Goal: Task Accomplishment & Management: Complete application form

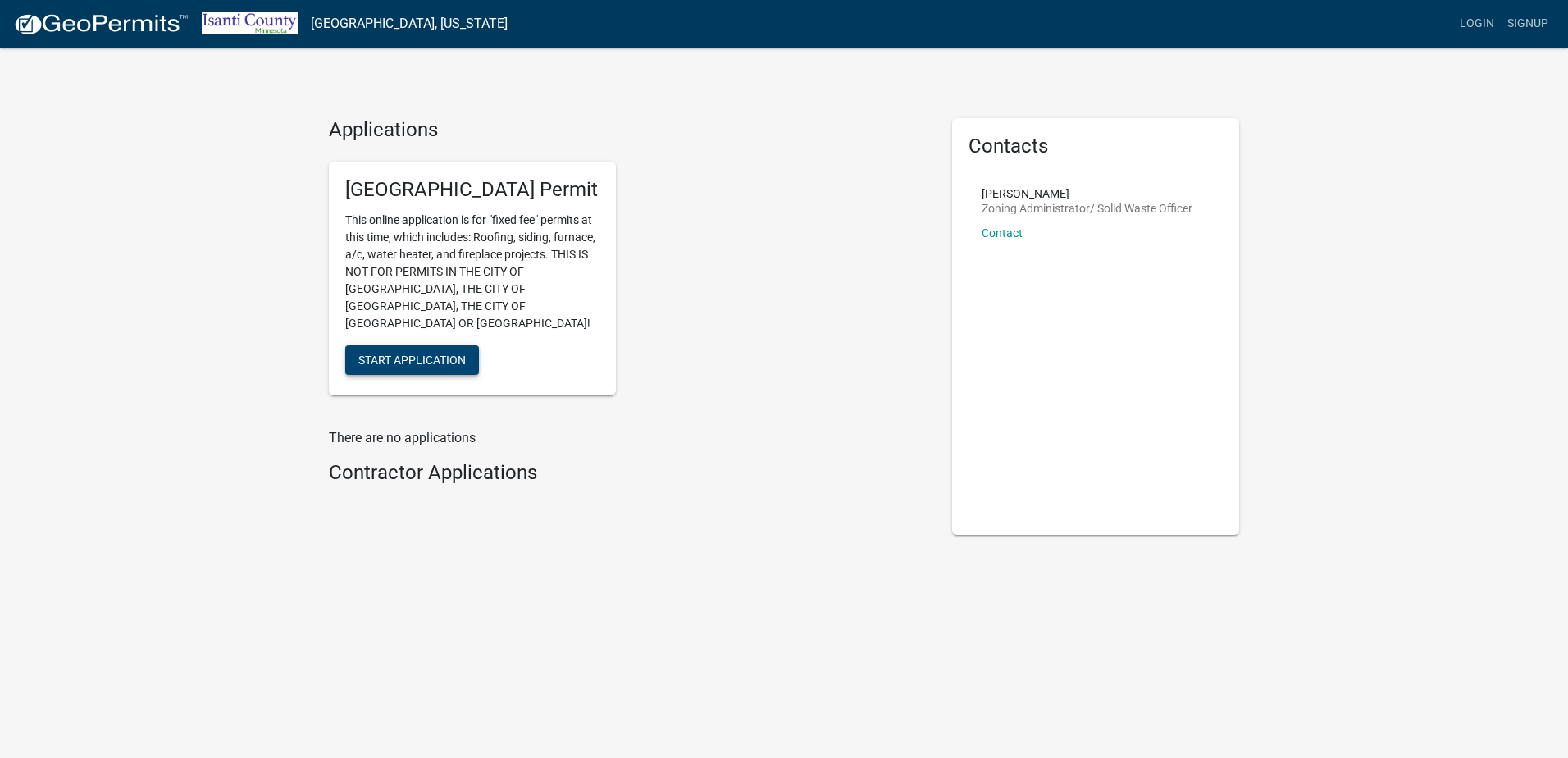
click at [439, 352] on span "Start Application" at bounding box center [412, 359] width 108 height 13
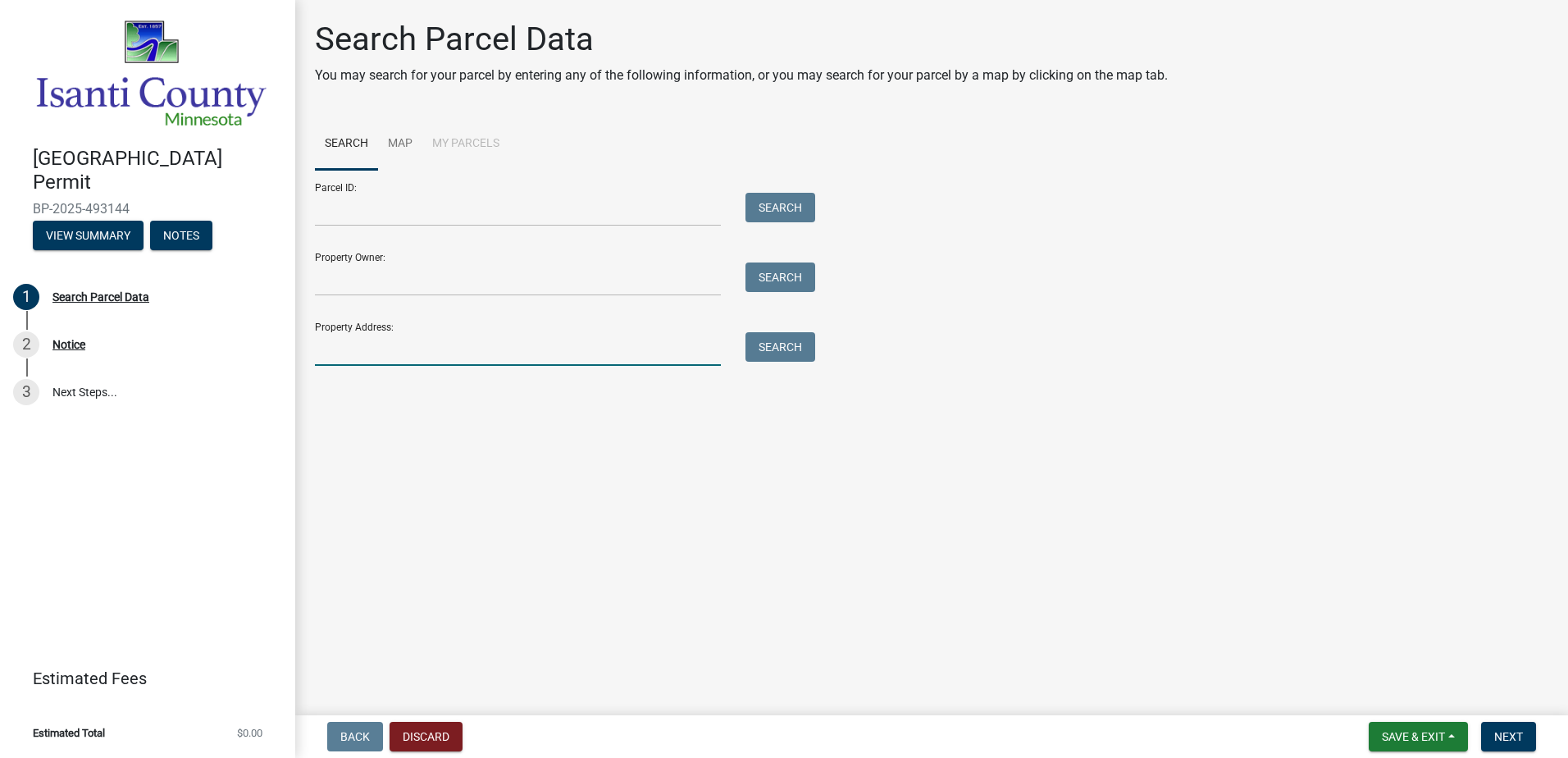
click at [395, 355] on input "Property Address:" at bounding box center [518, 349] width 406 height 34
type input "[STREET_ADDRESS]"
click at [774, 358] on button "Search" at bounding box center [779, 347] width 70 height 30
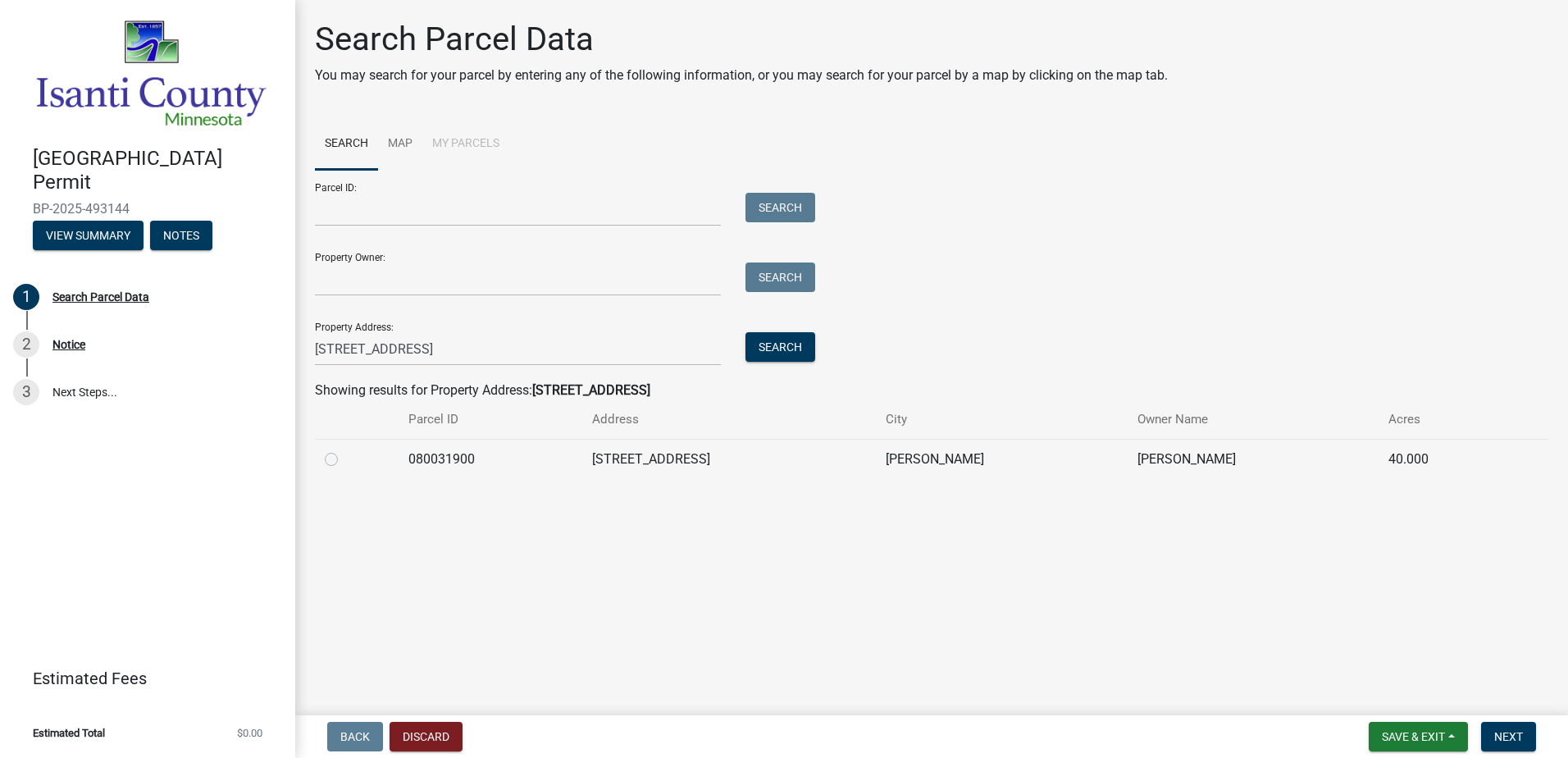
click at [344, 449] on label at bounding box center [344, 449] width 0 height 0
click at [344, 460] on input "radio" at bounding box center [349, 455] width 11 height 11
radio input "true"
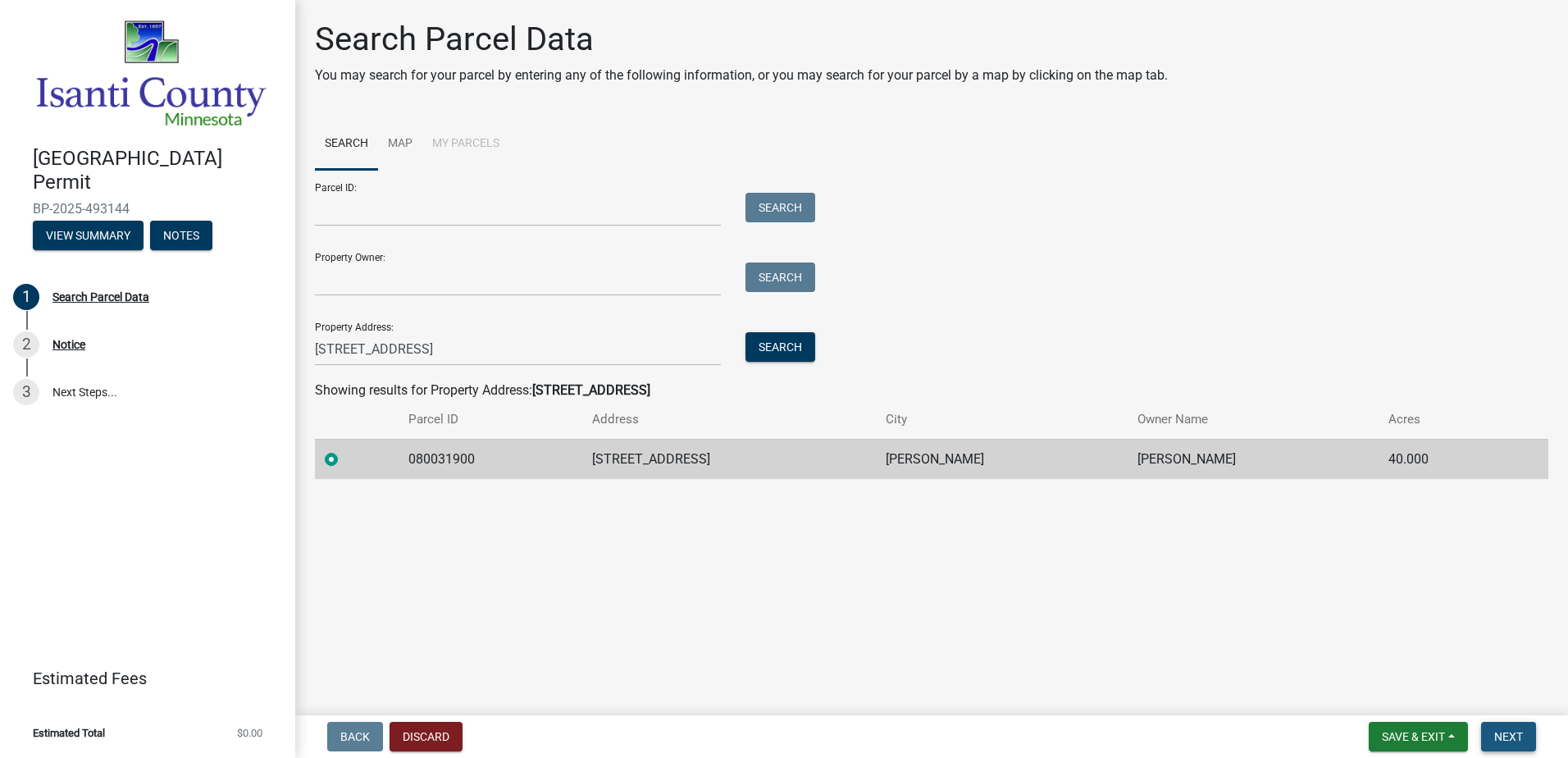
click at [1492, 734] on button "Next" at bounding box center [1508, 736] width 55 height 30
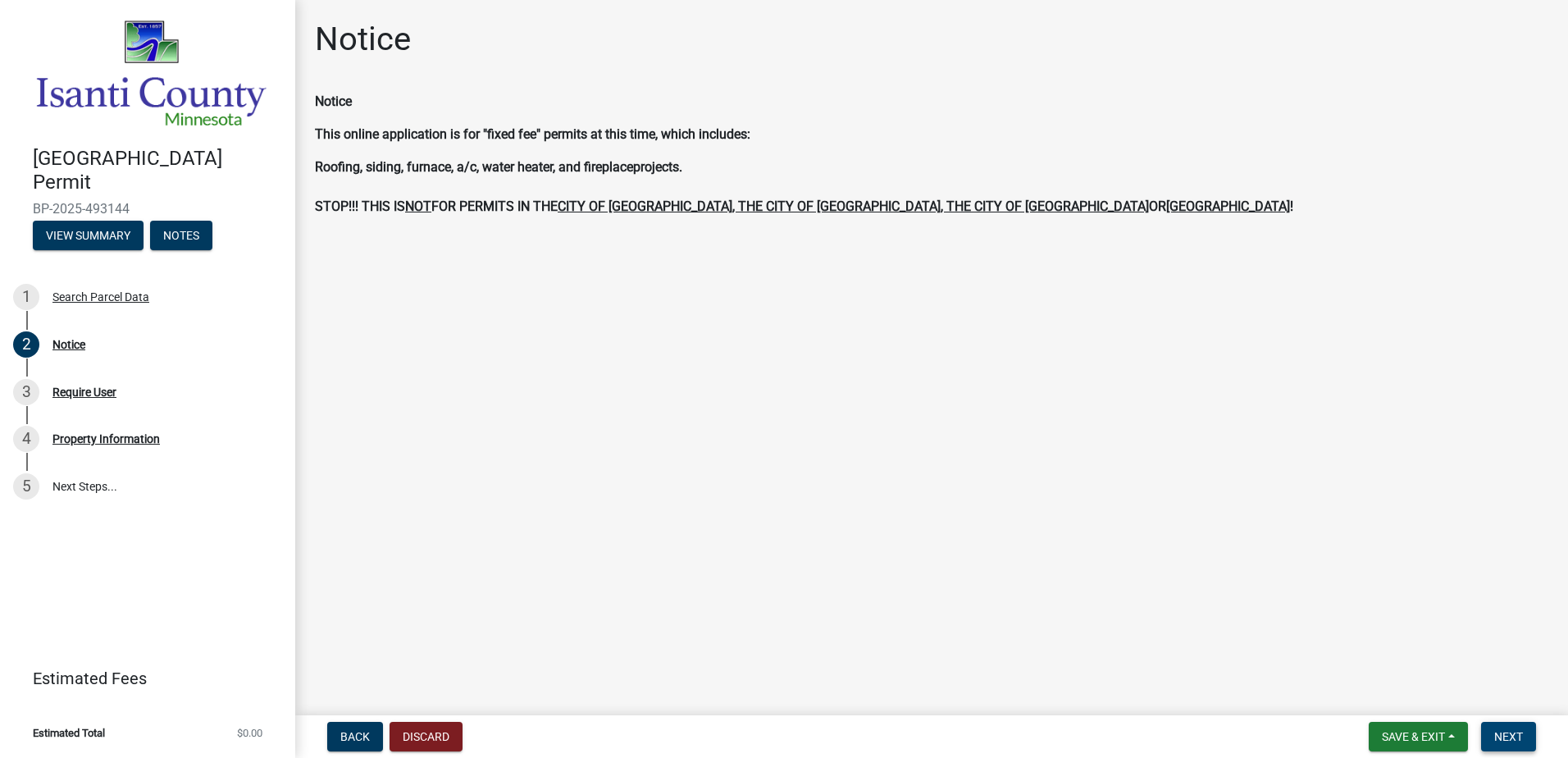
click at [1510, 725] on button "Next" at bounding box center [1508, 736] width 55 height 30
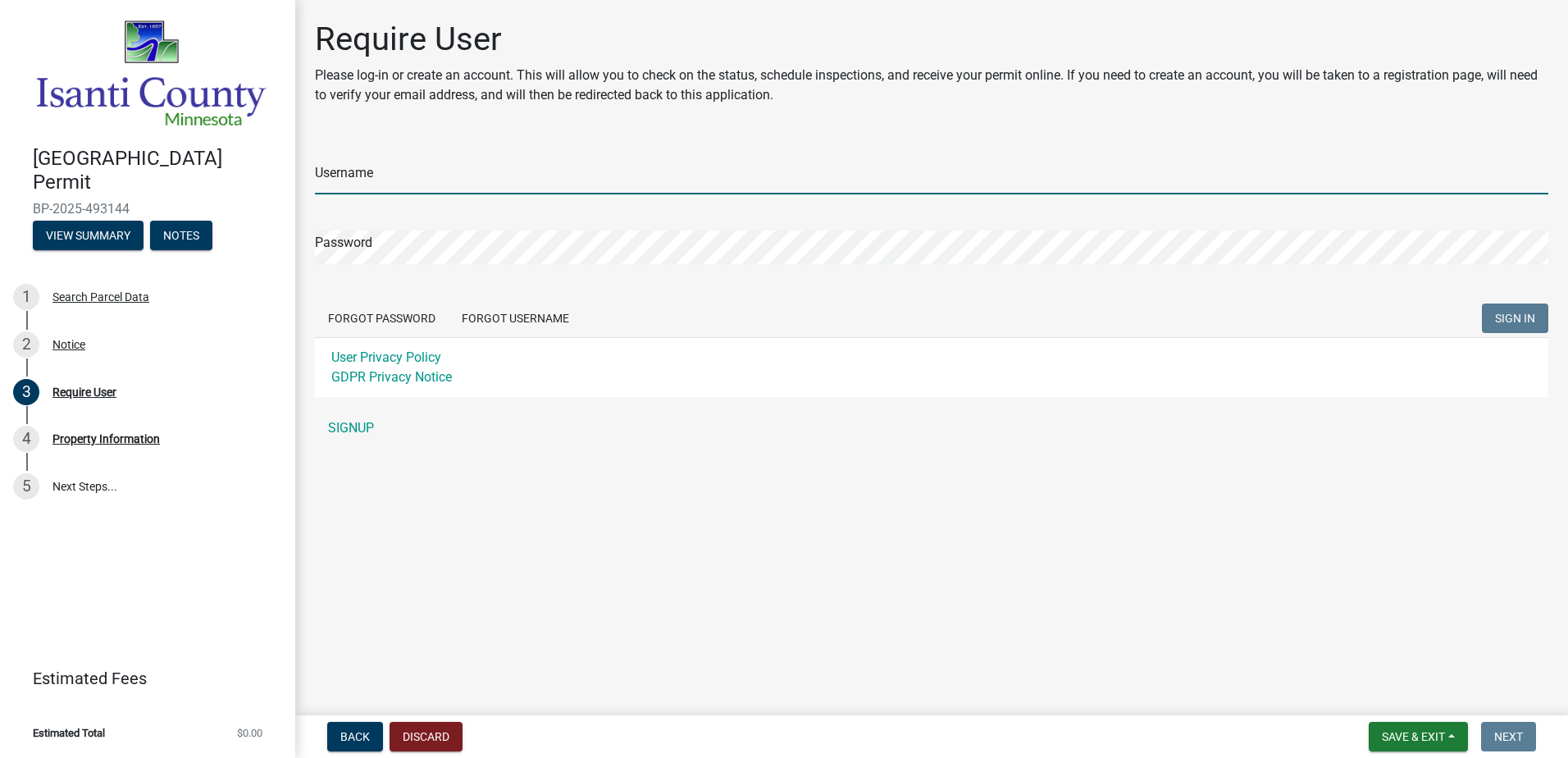
type input "[EMAIL_ADDRESS][DOMAIN_NAME]"
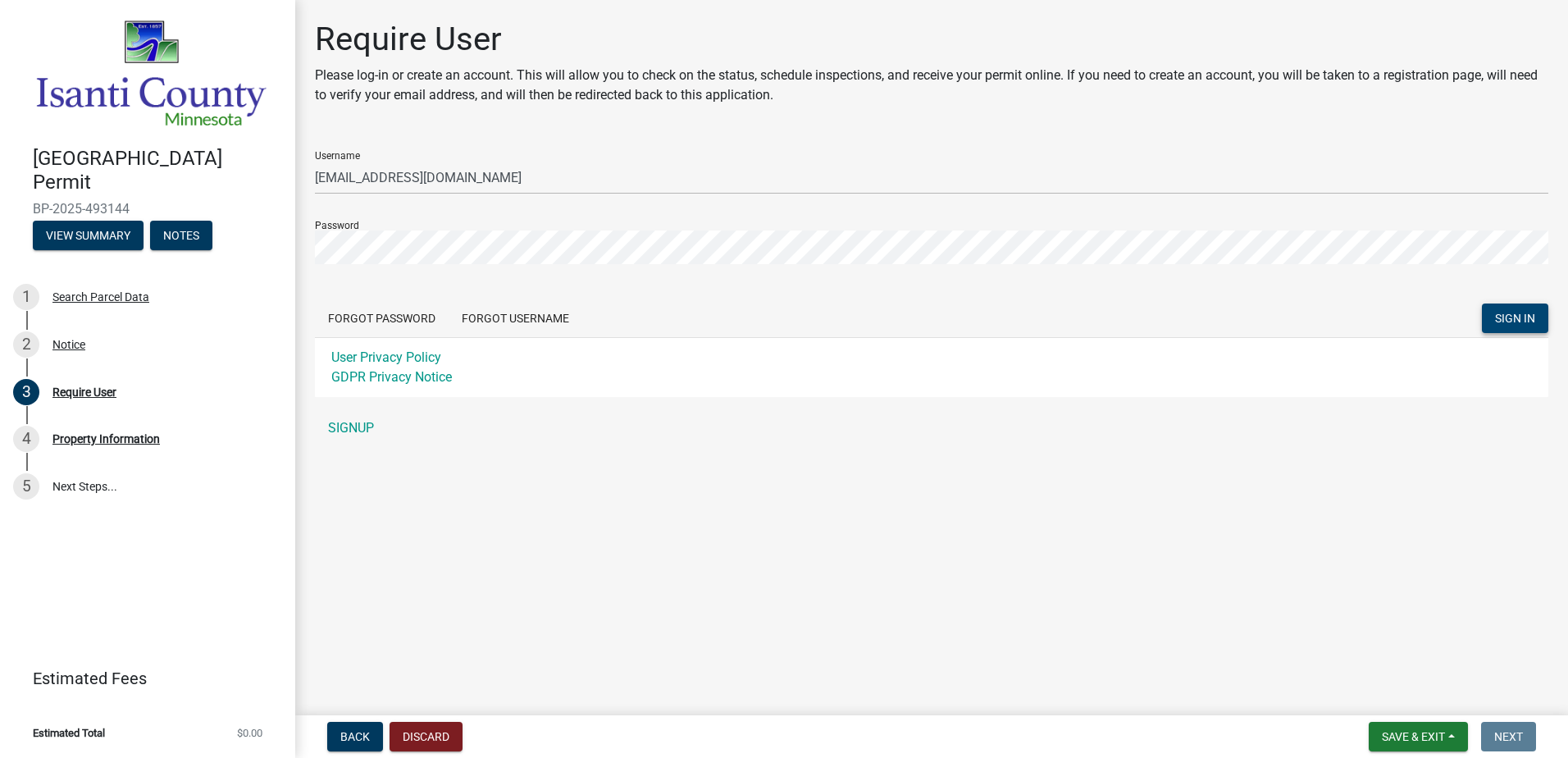
drag, startPoint x: 1515, startPoint y: 312, endPoint x: 1502, endPoint y: 311, distance: 13.0
click at [1515, 312] on span "SIGN IN" at bounding box center [1515, 318] width 40 height 13
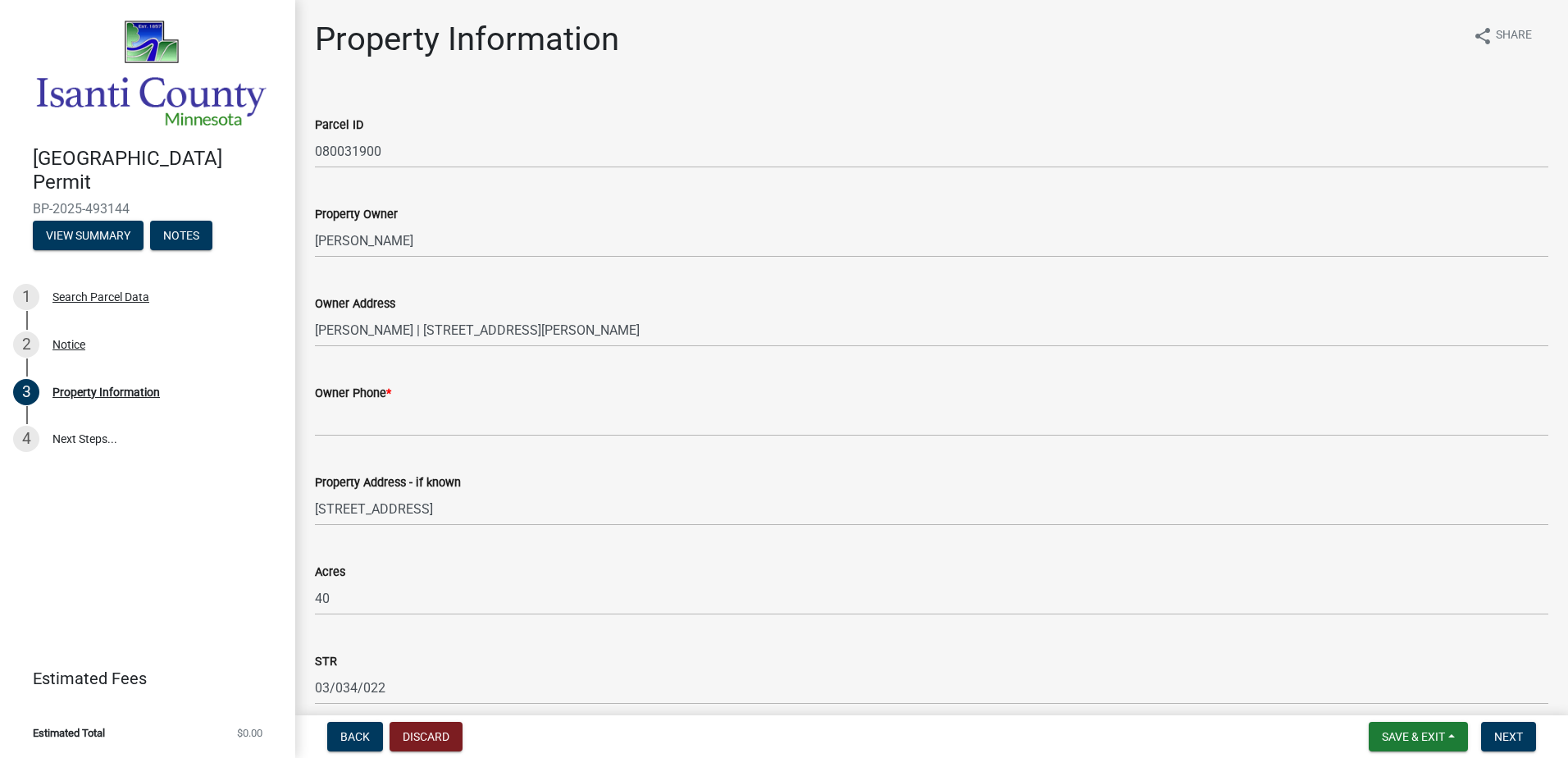
scroll to position [82, 0]
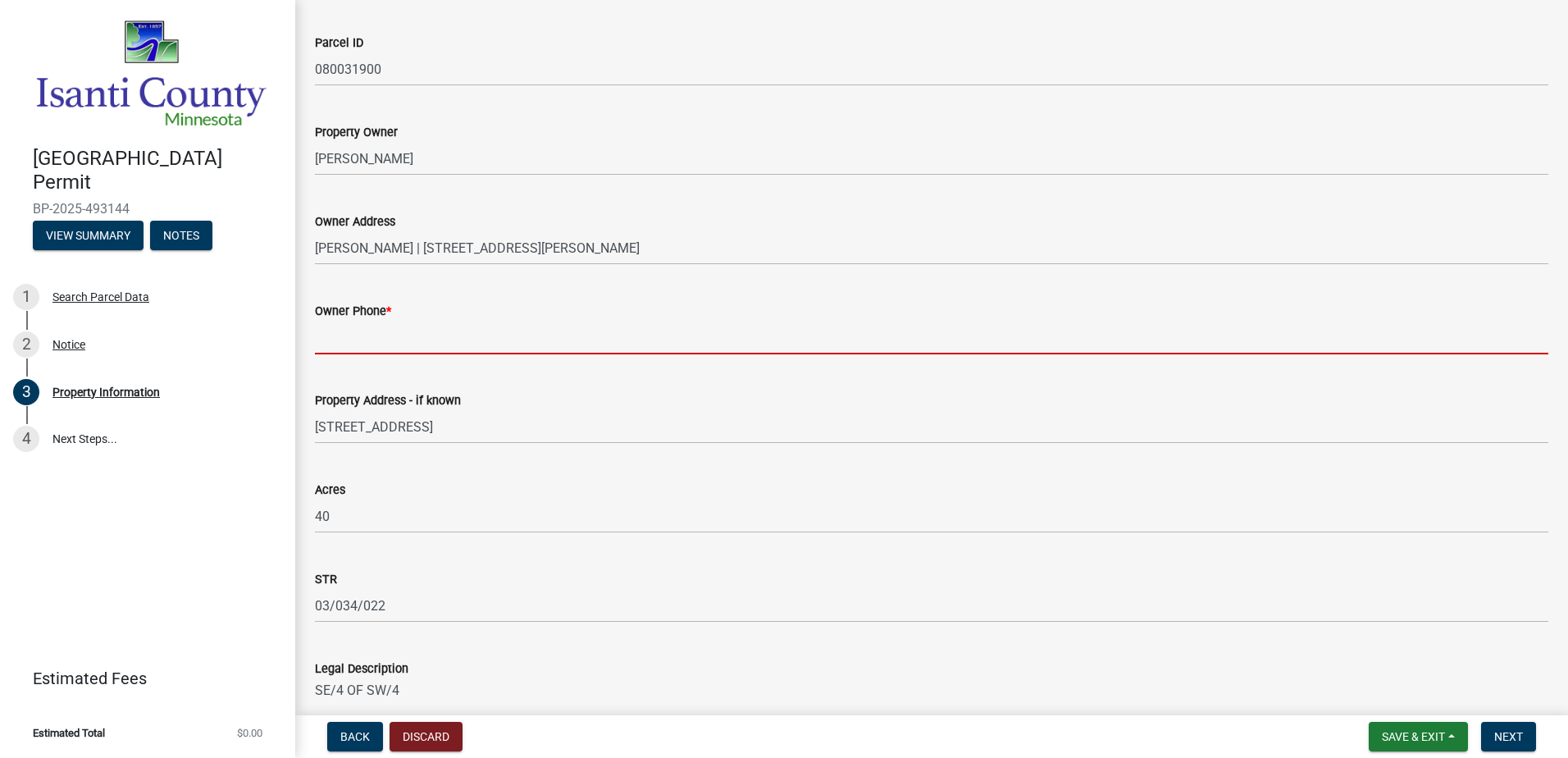
click at [320, 329] on input "Owner Phone *" at bounding box center [932, 337] width 1233 height 34
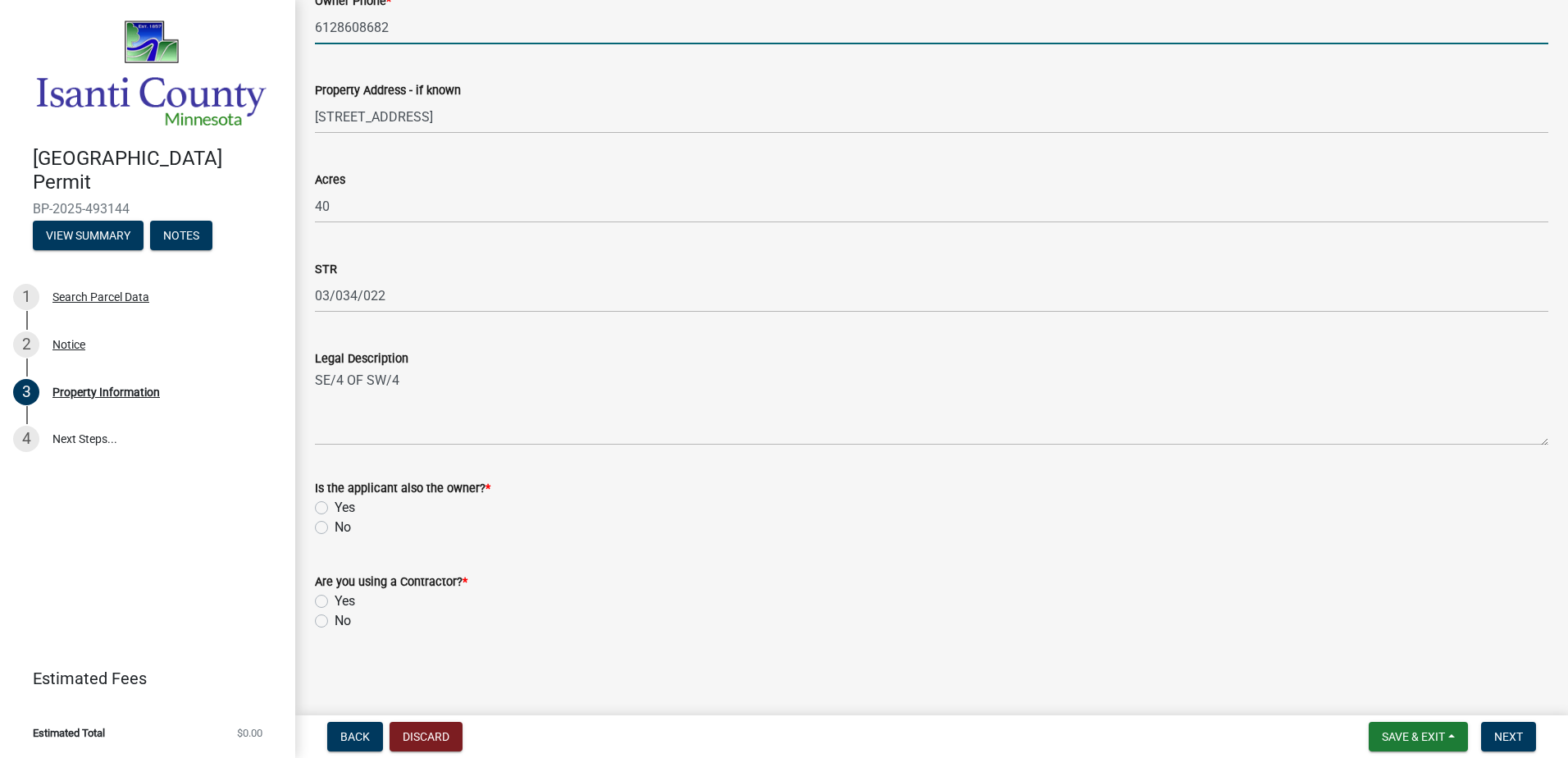
scroll to position [393, 0]
type input "6128608682"
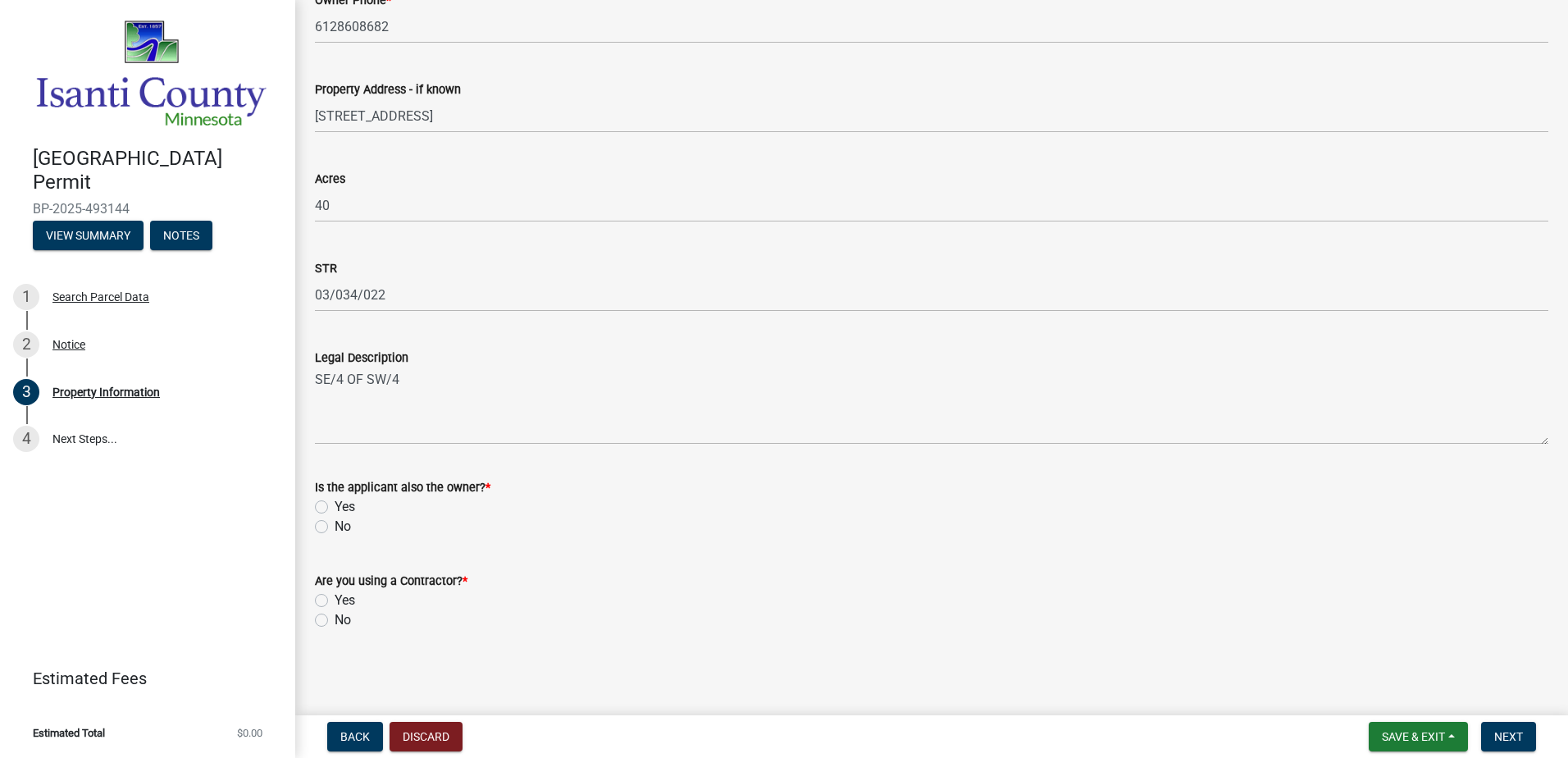
click at [335, 528] on label "No" at bounding box center [343, 527] width 16 height 20
click at [335, 527] on input "No" at bounding box center [340, 523] width 11 height 11
radio input "true"
click at [324, 592] on div "Yes" at bounding box center [932, 600] width 1233 height 20
click at [335, 595] on label "Yes" at bounding box center [345, 600] width 21 height 20
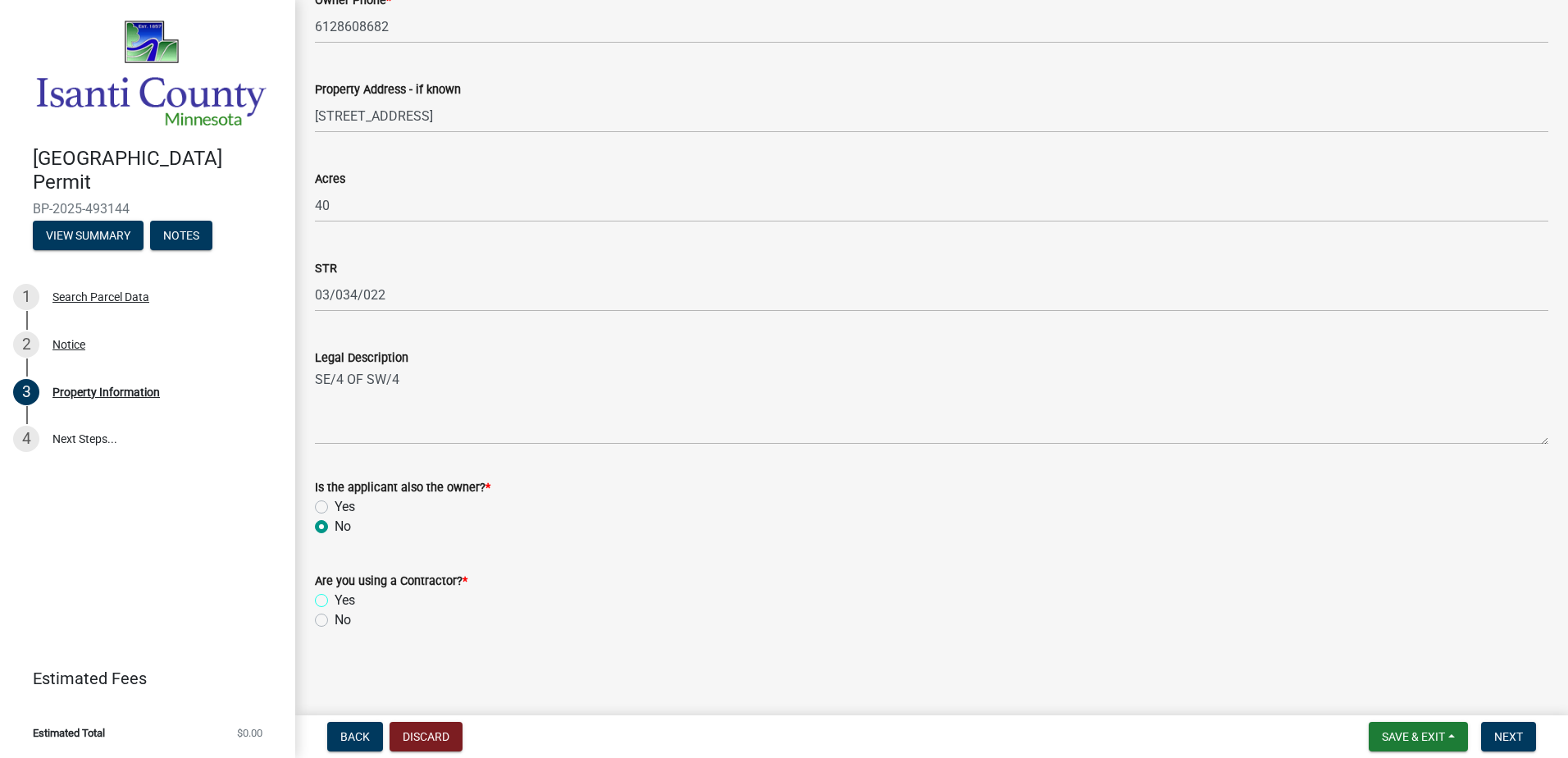
click at [335, 595] on input "Yes" at bounding box center [340, 596] width 11 height 11
radio input "true"
click at [1492, 729] on button "Next" at bounding box center [1508, 736] width 55 height 30
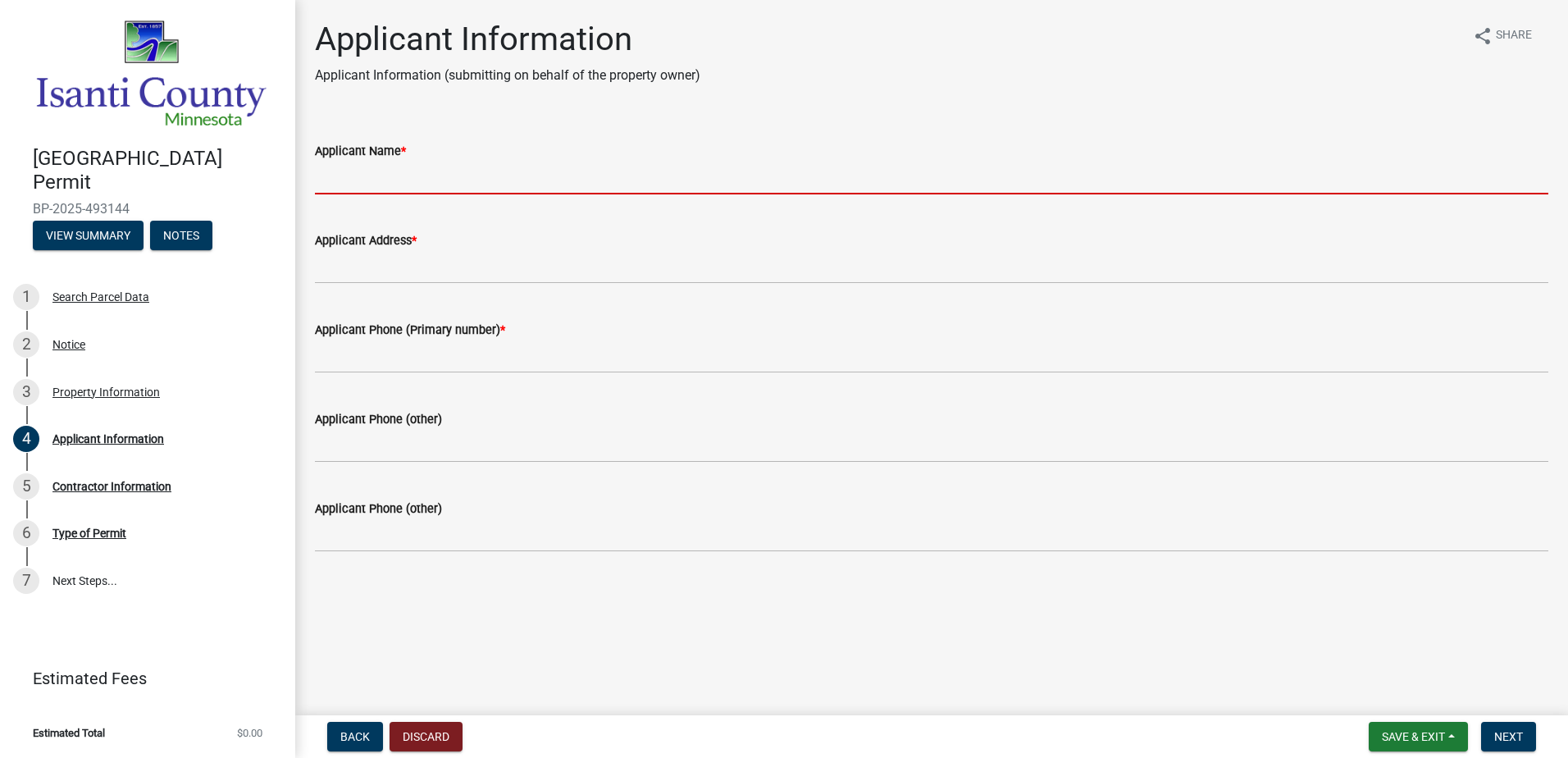
click at [456, 175] on input "Applicant Name *" at bounding box center [932, 178] width 1233 height 34
type input "[PERSON_NAME]"
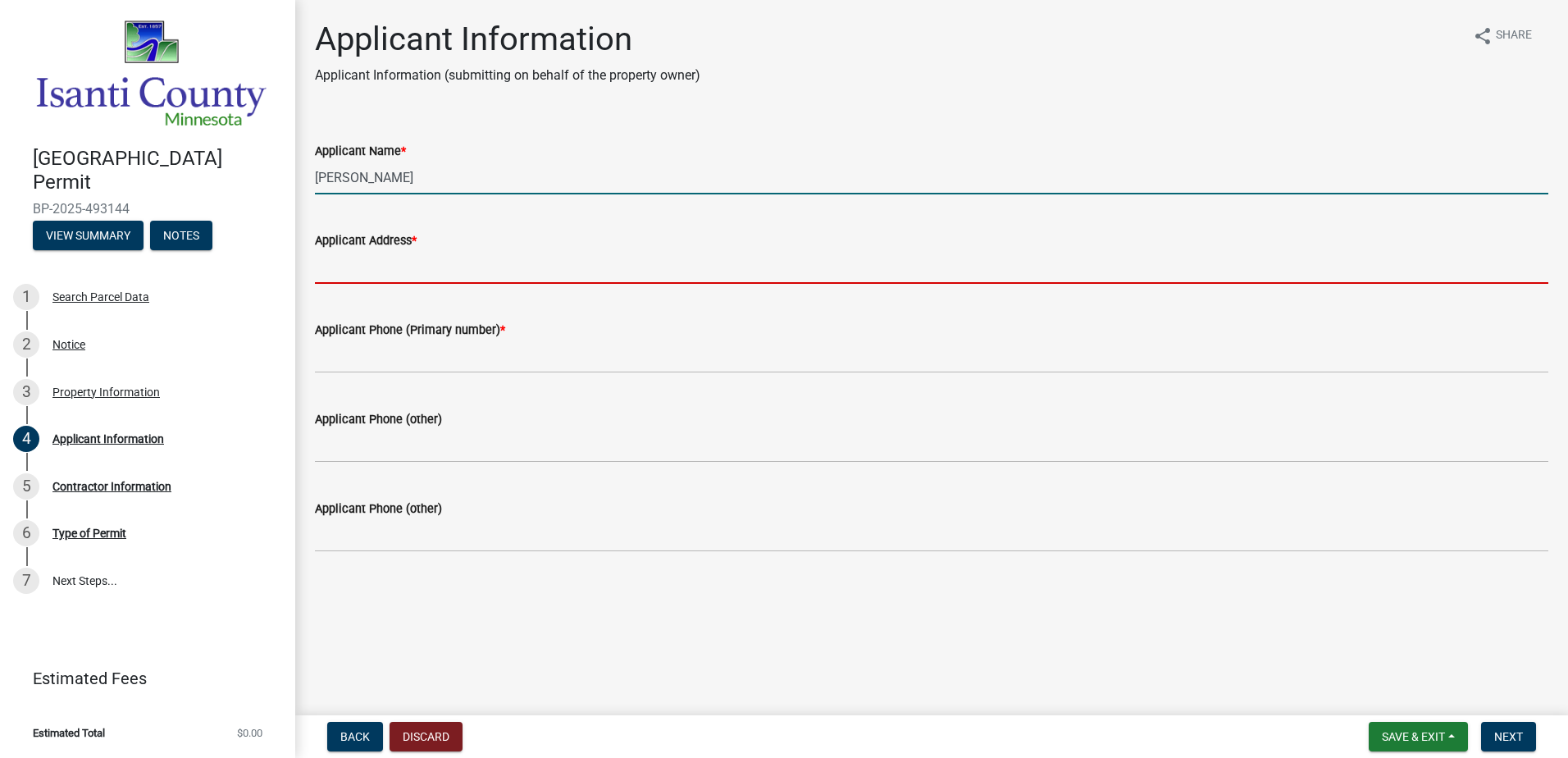
click at [438, 264] on input "Applicant Address *" at bounding box center [932, 266] width 1233 height 34
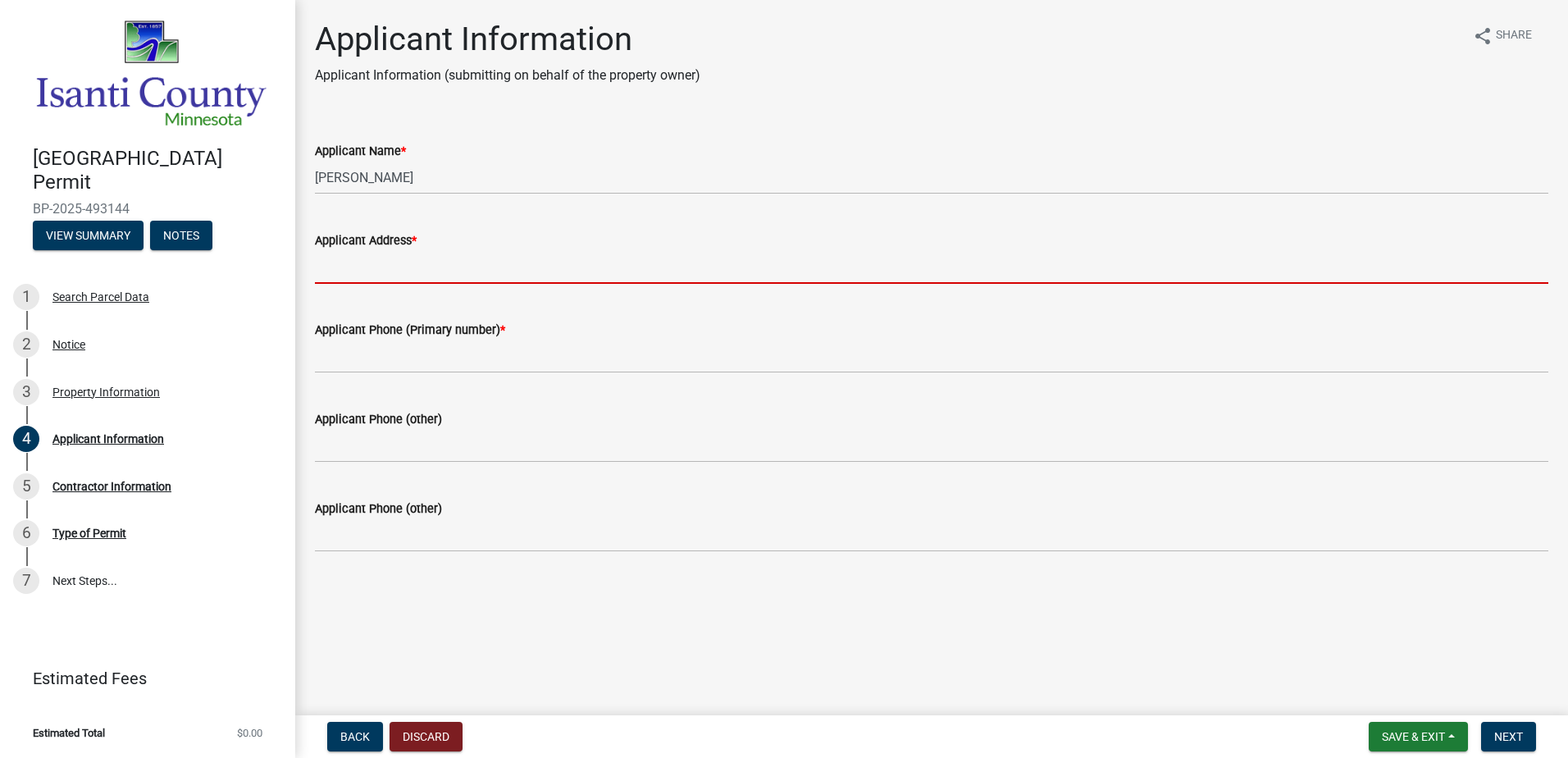
type input "[STREET_ADDRESS]"
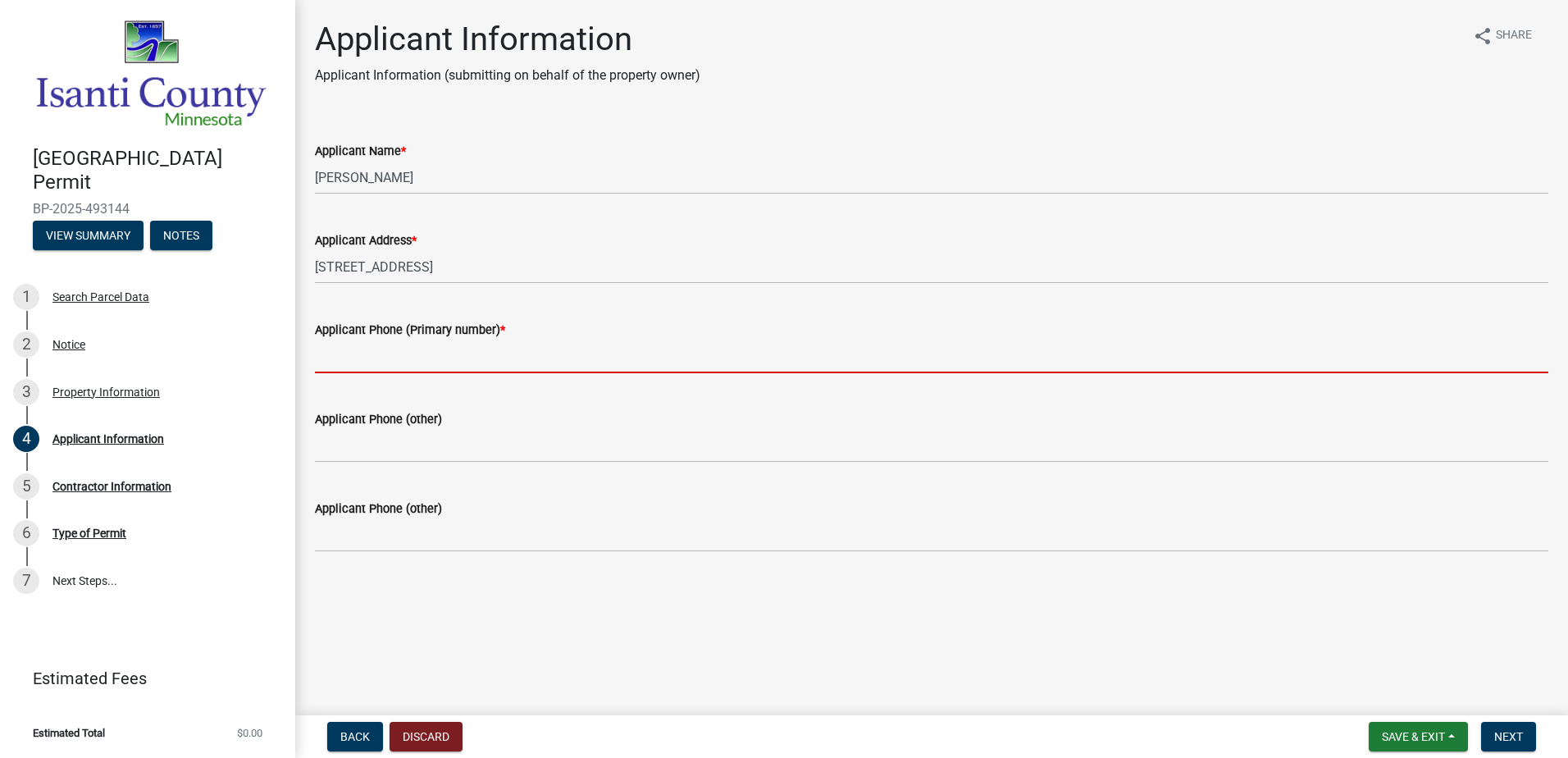
click at [445, 364] on input "Applicant Phone (Primary number) *" at bounding box center [932, 356] width 1233 height 34
type input "7634320826"
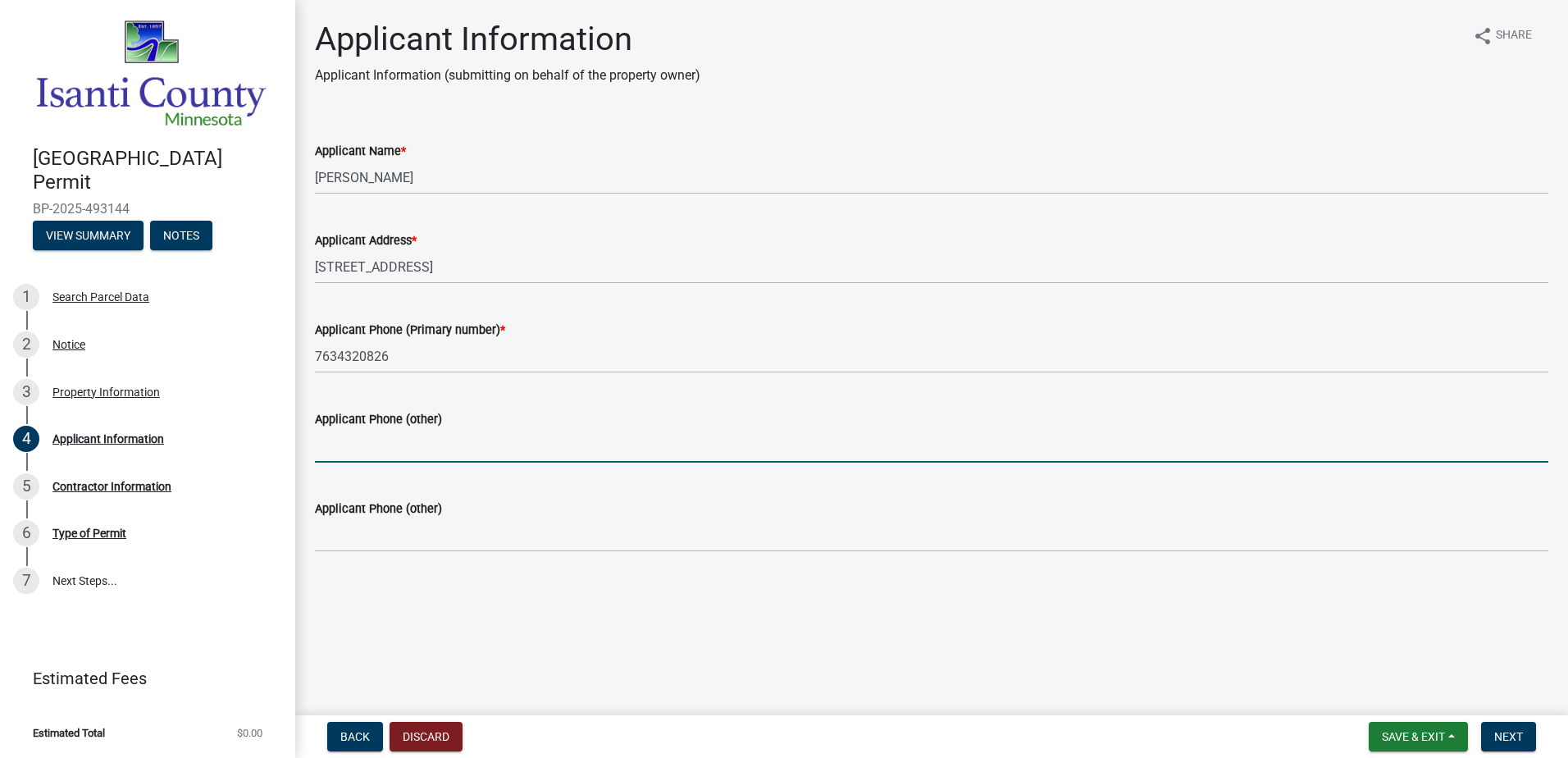
click at [435, 446] on input "Applicant Phone (other)" at bounding box center [932, 446] width 1233 height 34
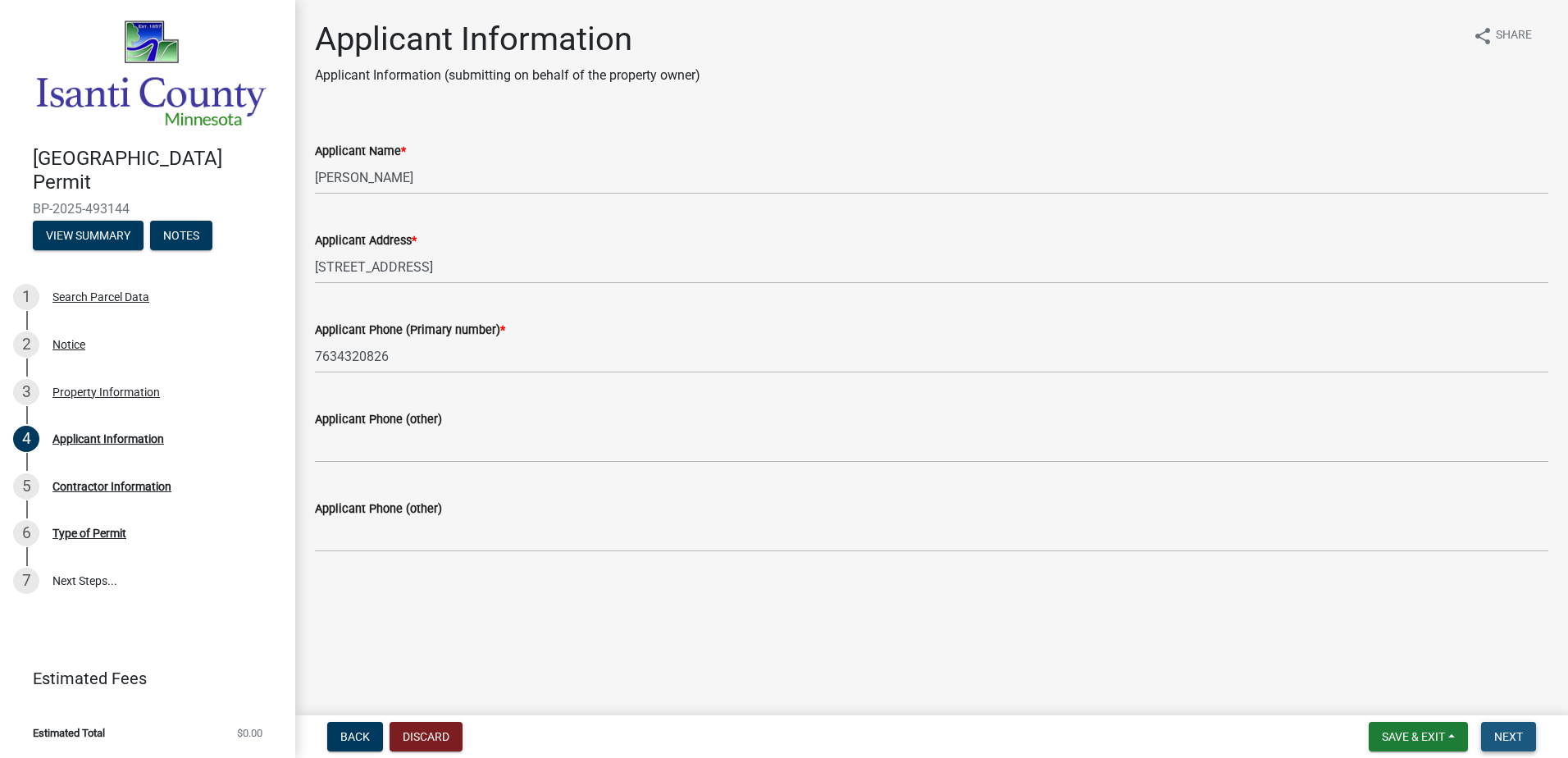
click at [1529, 740] on button "Next" at bounding box center [1508, 736] width 55 height 30
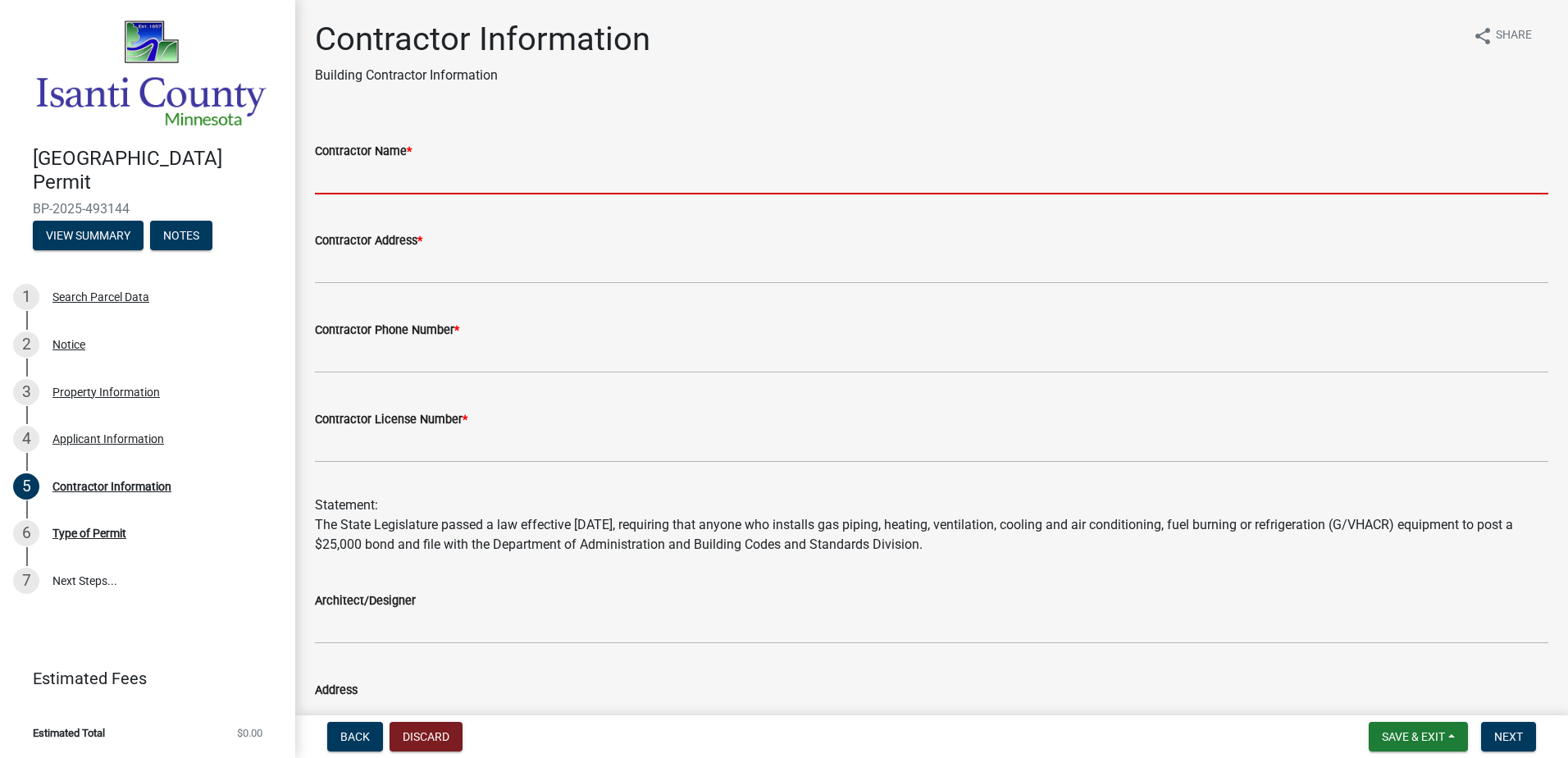
click at [436, 161] on input "Contractor Name *" at bounding box center [932, 178] width 1233 height 34
type input "Grand Exteriors INC"
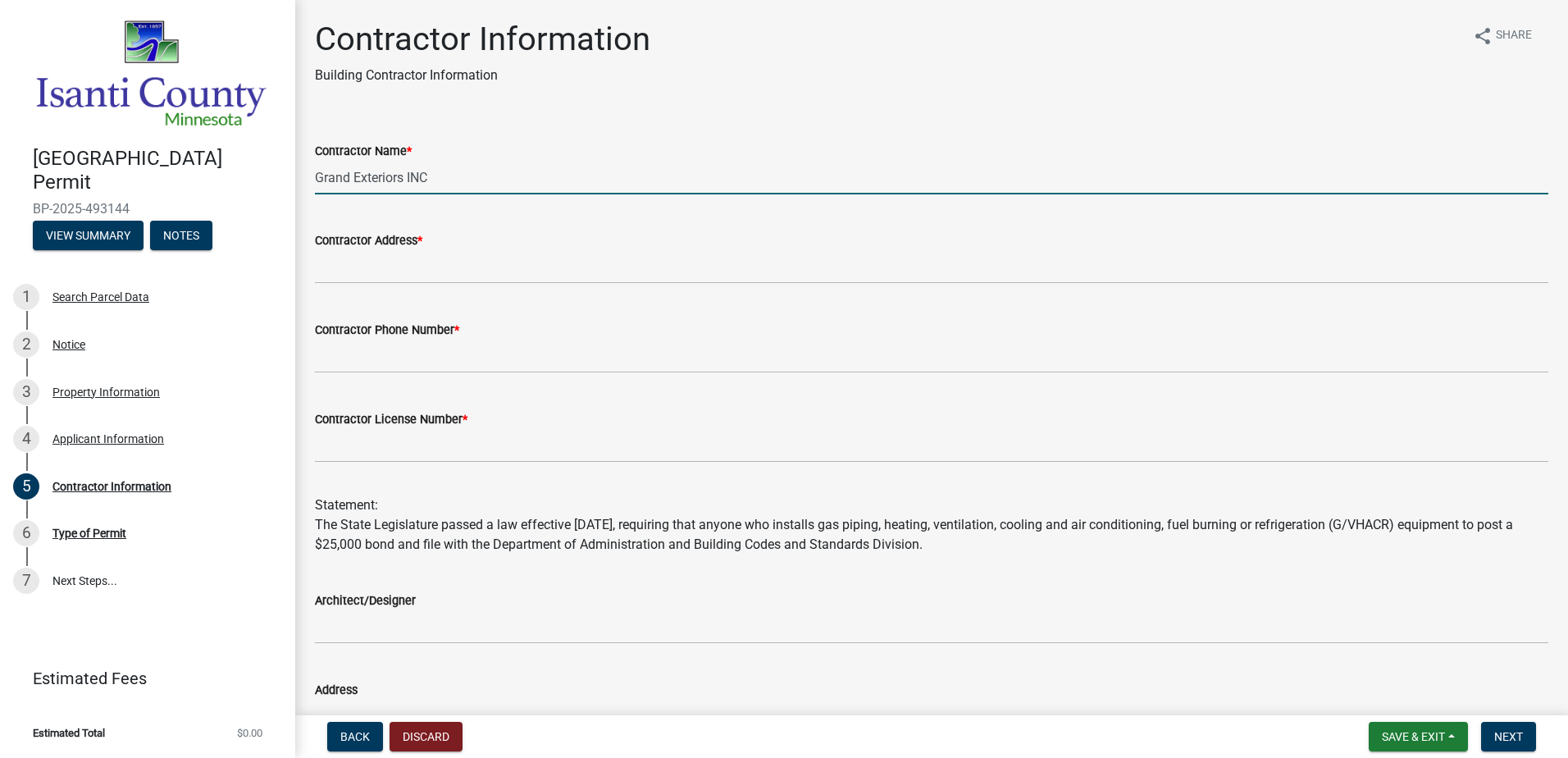
type input "[STREET_ADDRESS]"
type input "7634320826"
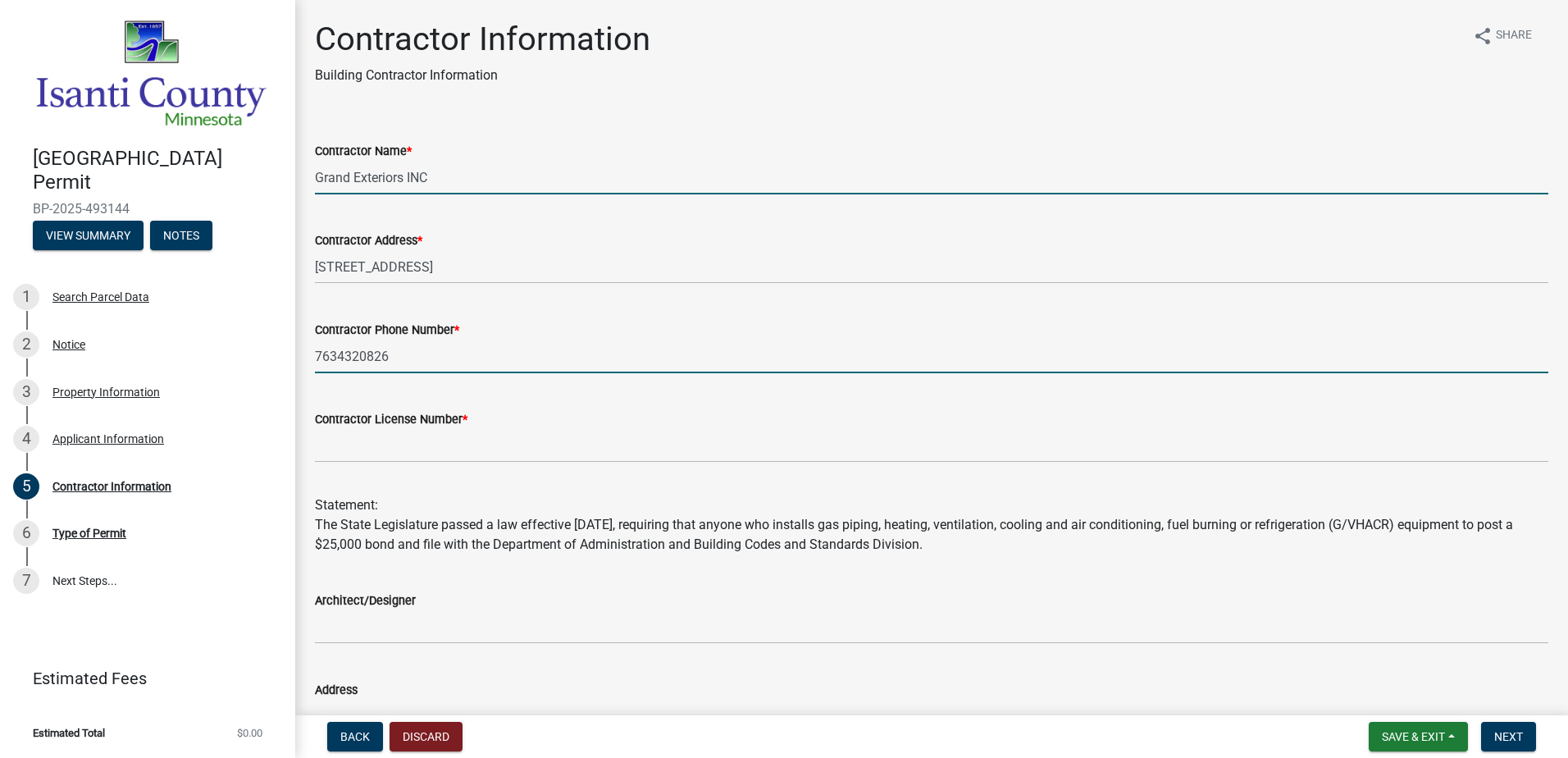
type input "BC780434"
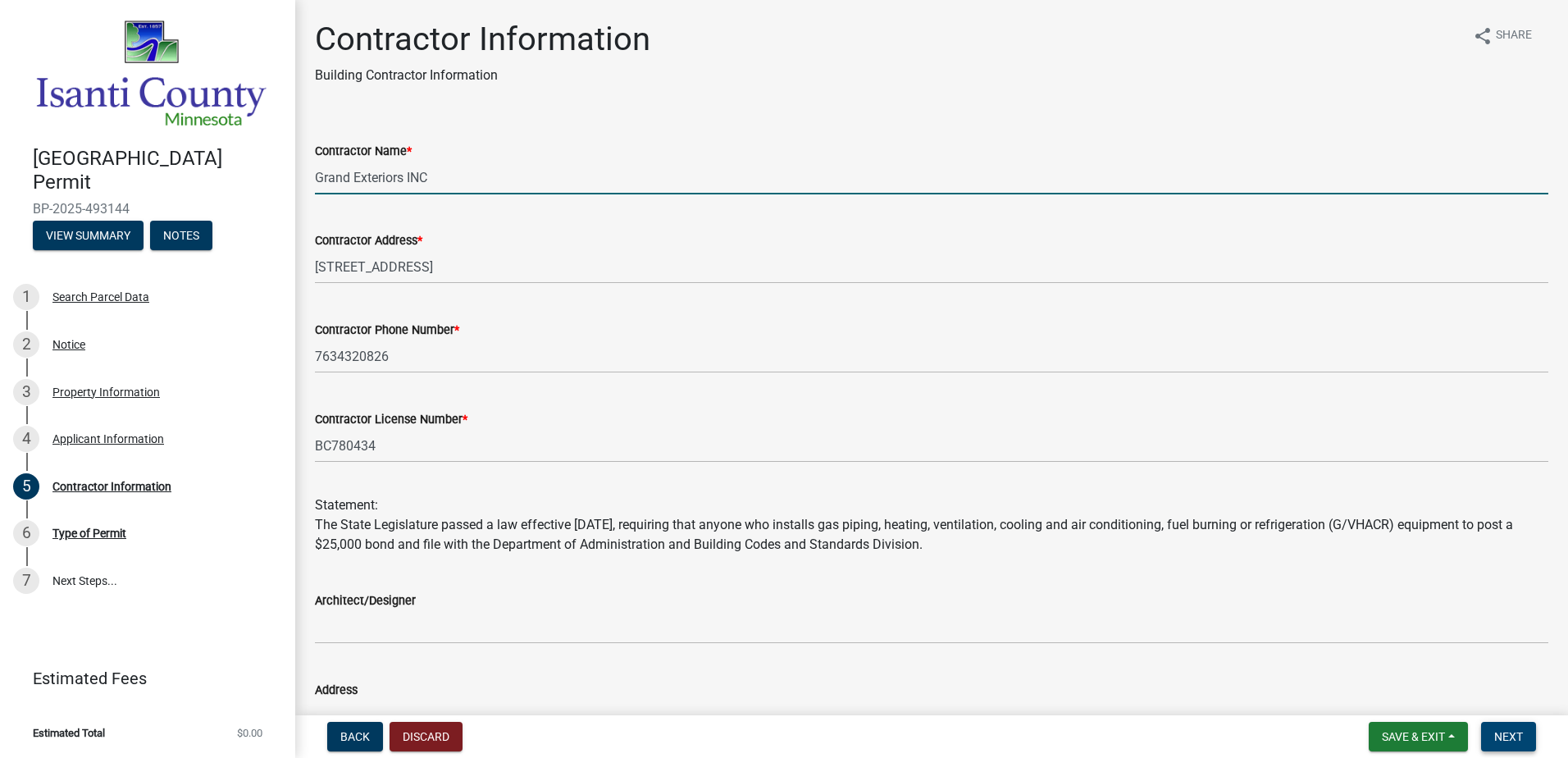
click at [1510, 735] on span "Next" at bounding box center [1508, 736] width 29 height 13
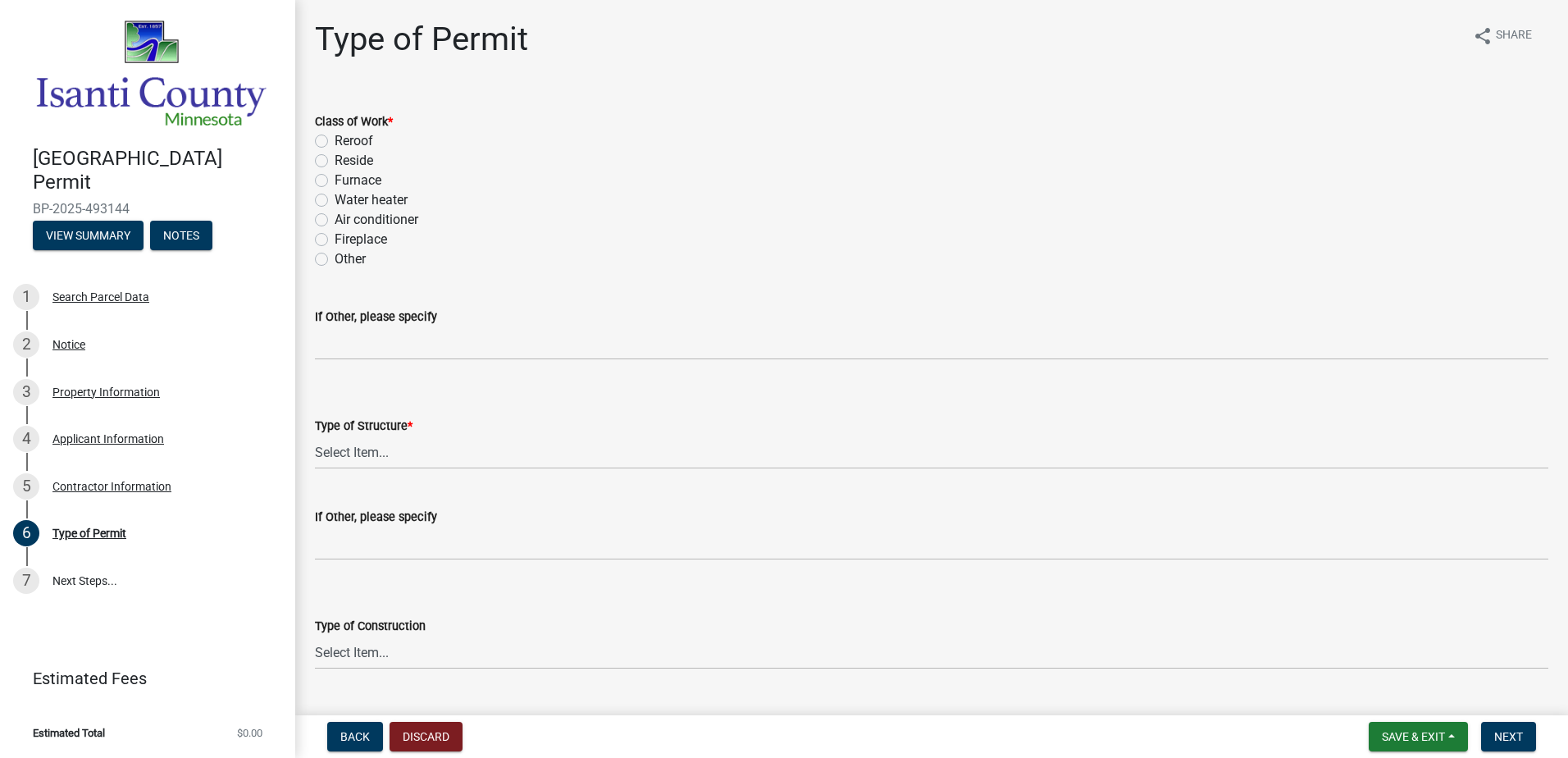
click at [335, 141] on label "Reroof" at bounding box center [354, 141] width 39 height 20
click at [335, 141] on input "Reroof" at bounding box center [340, 137] width 11 height 11
radio input "true"
click at [559, 458] on select "Select Item... Accessory Commercial Single Family Agricultural Other N/A" at bounding box center [932, 452] width 1233 height 34
click at [315, 436] on select "Select Item... Accessory Commercial Single Family Agricultural Other N/A" at bounding box center [932, 452] width 1233 height 34
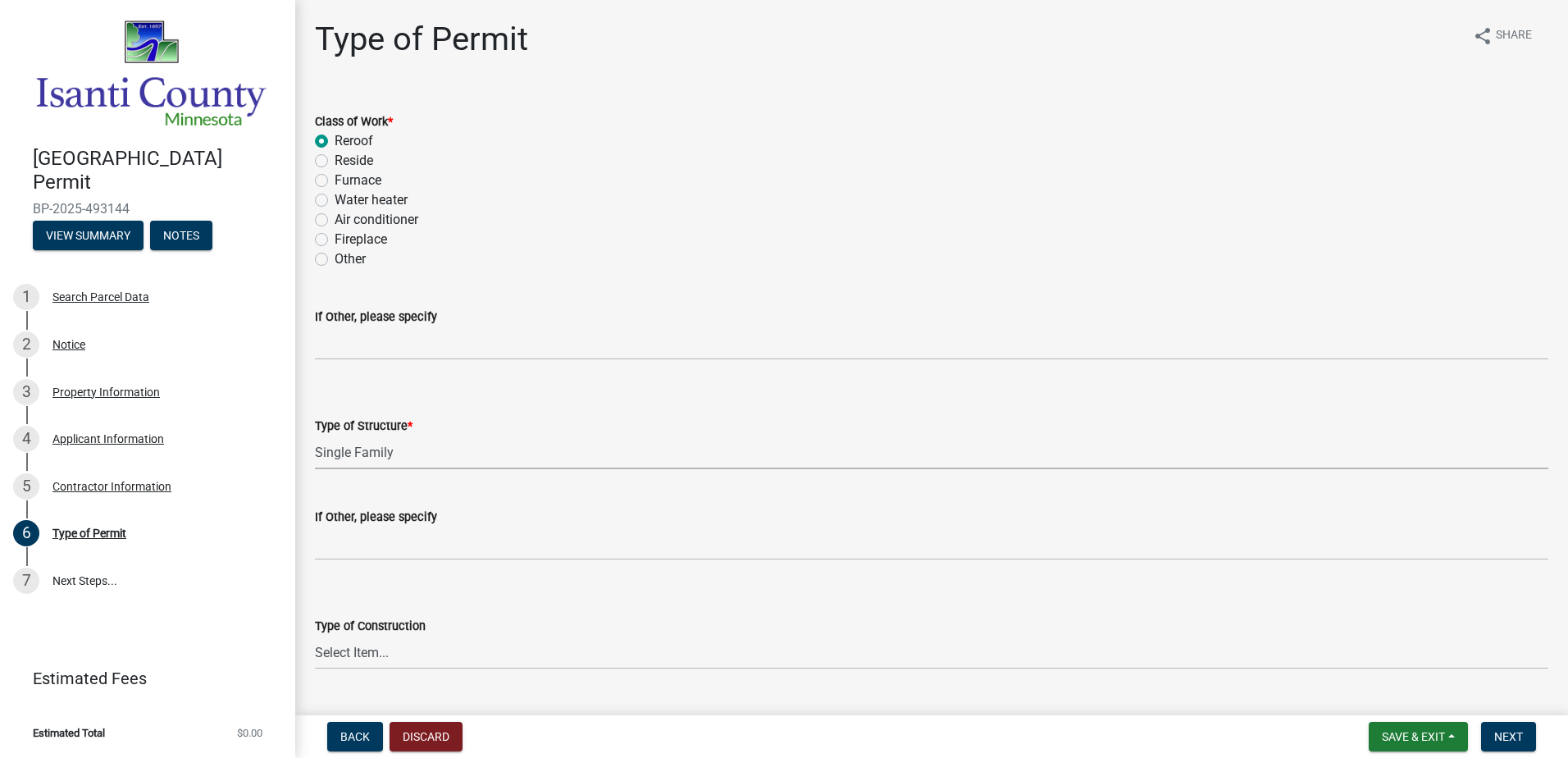
select select "eb4da8a3-282e-4d3e-a231-485219132635"
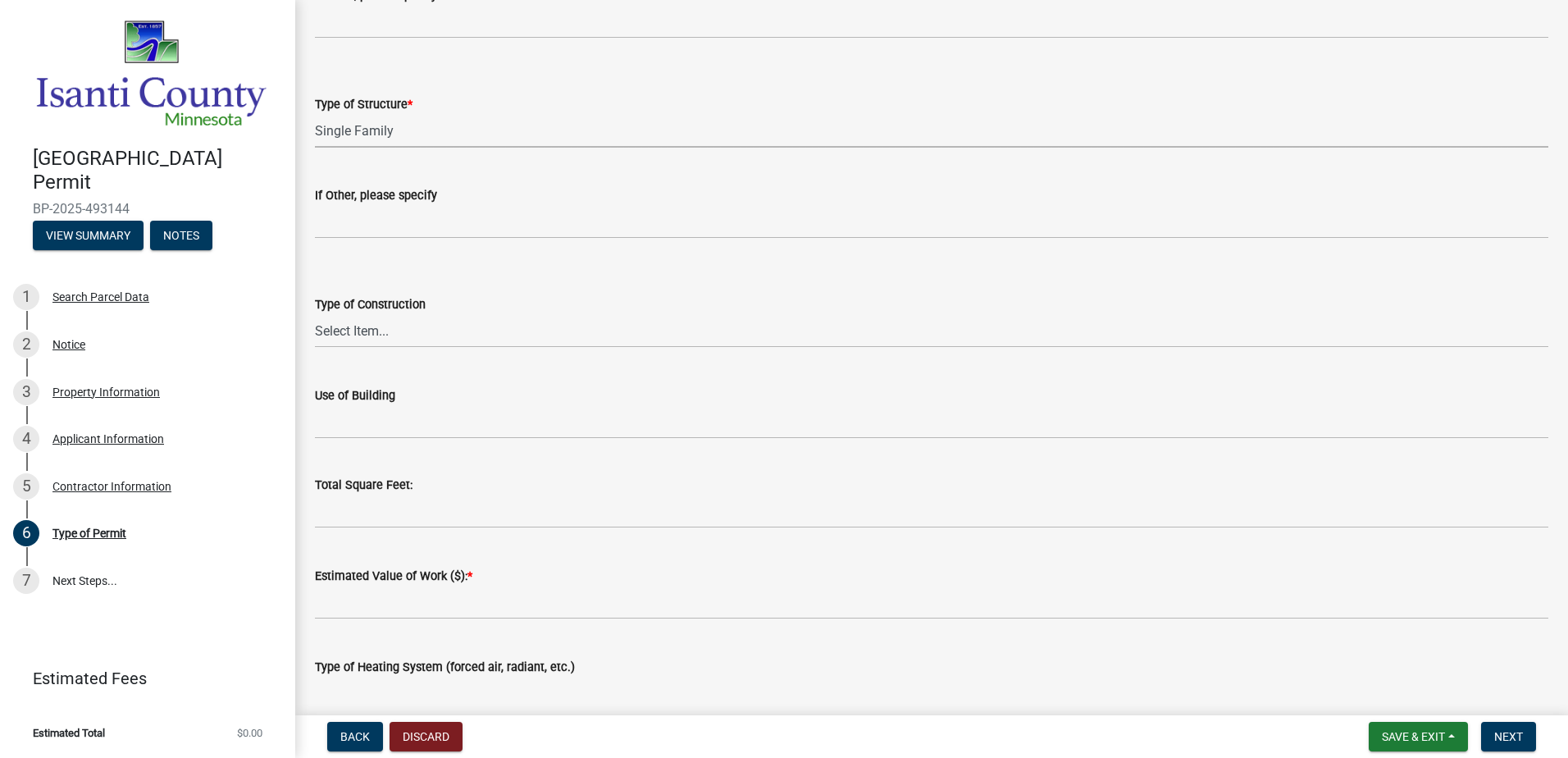
scroll to position [328, 0]
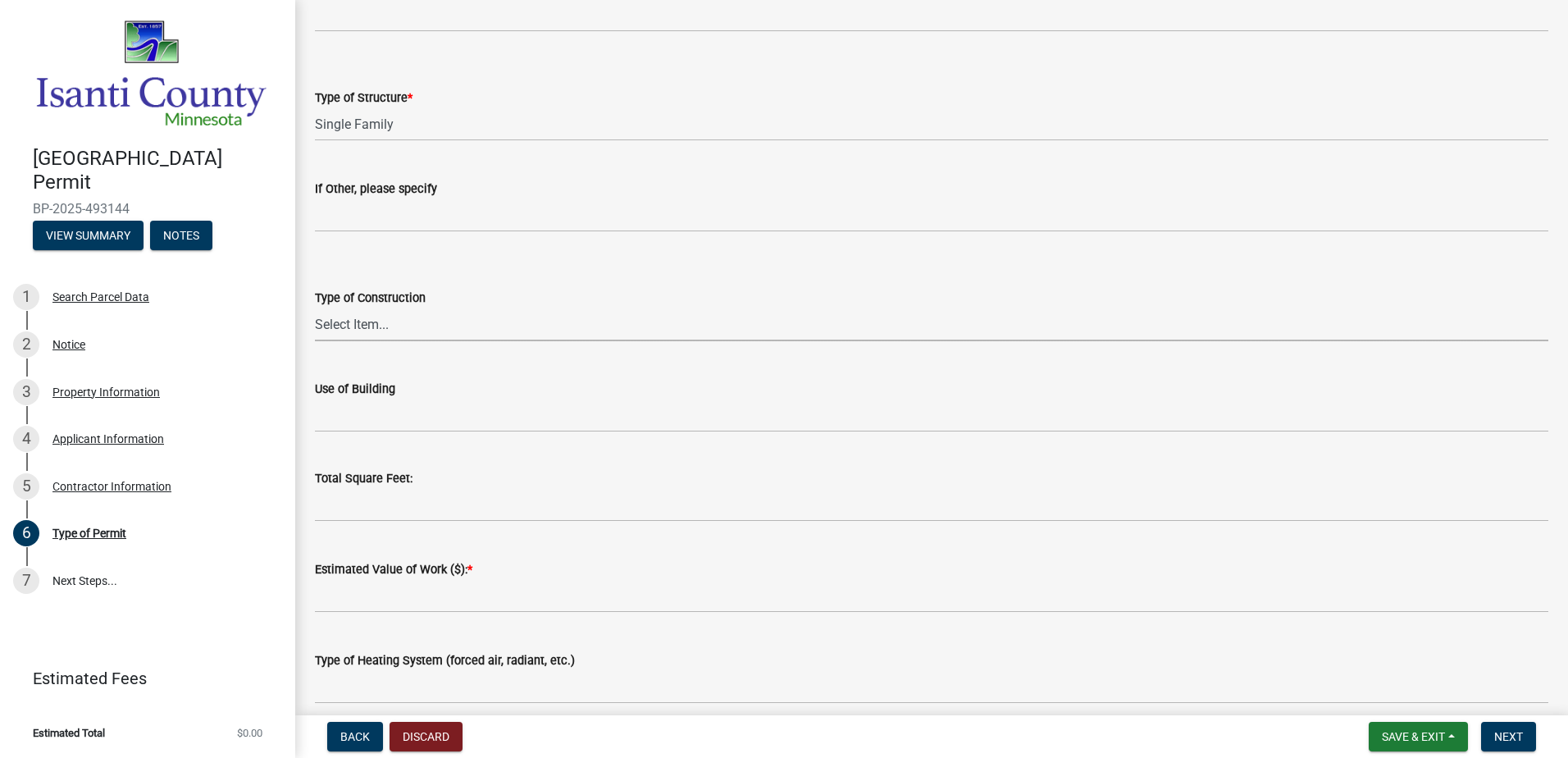
click at [462, 317] on select "Select Item... Wood Frame Masonry Metal Manufactured Modular Other" at bounding box center [932, 324] width 1233 height 34
click at [461, 317] on select "Select Item... Wood Frame Masonry Metal Manufactured Modular Other" at bounding box center [932, 324] width 1233 height 34
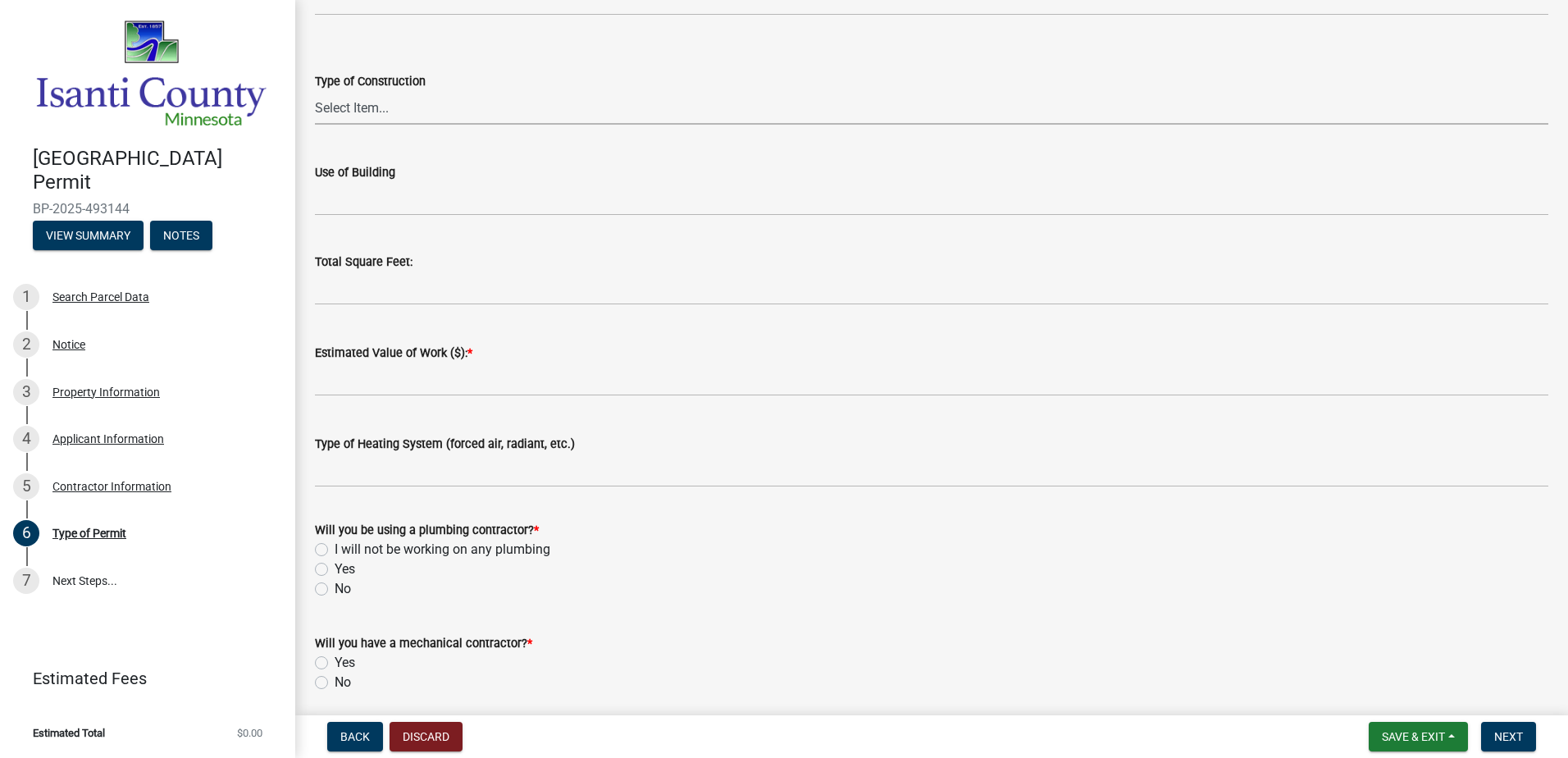
scroll to position [574, 0]
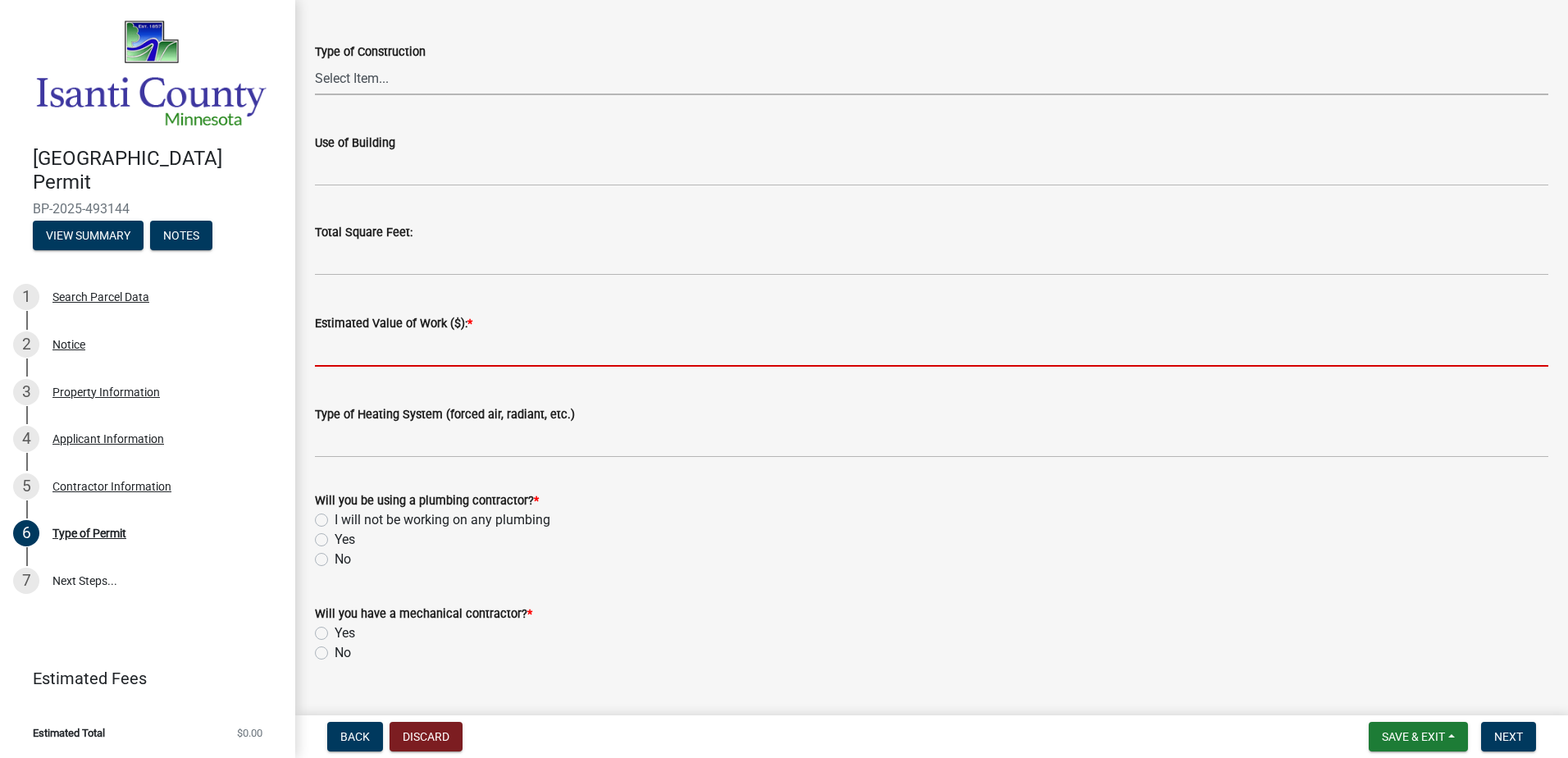
click at [460, 344] on input "text" at bounding box center [932, 350] width 1233 height 34
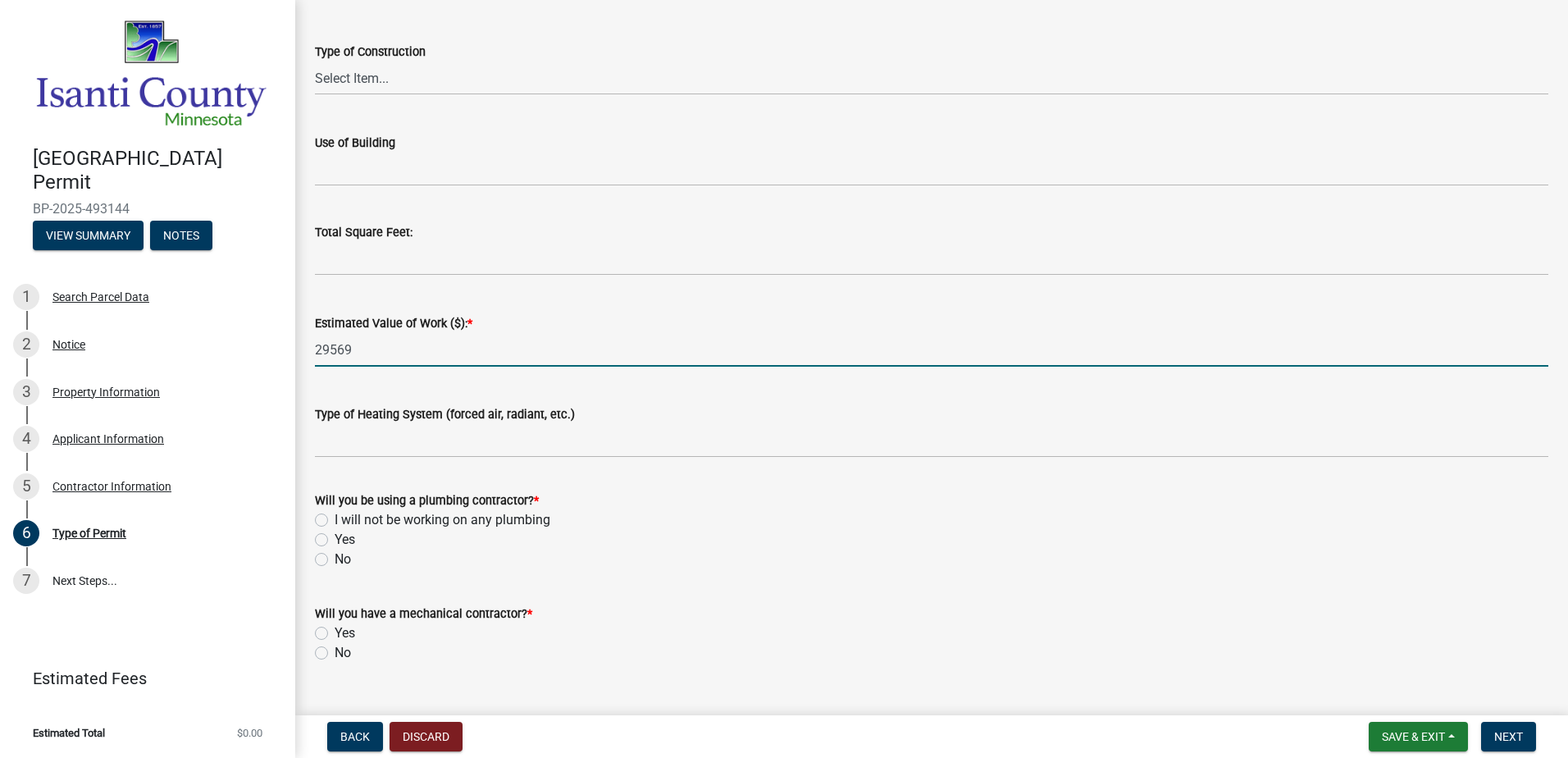
type input "29569"
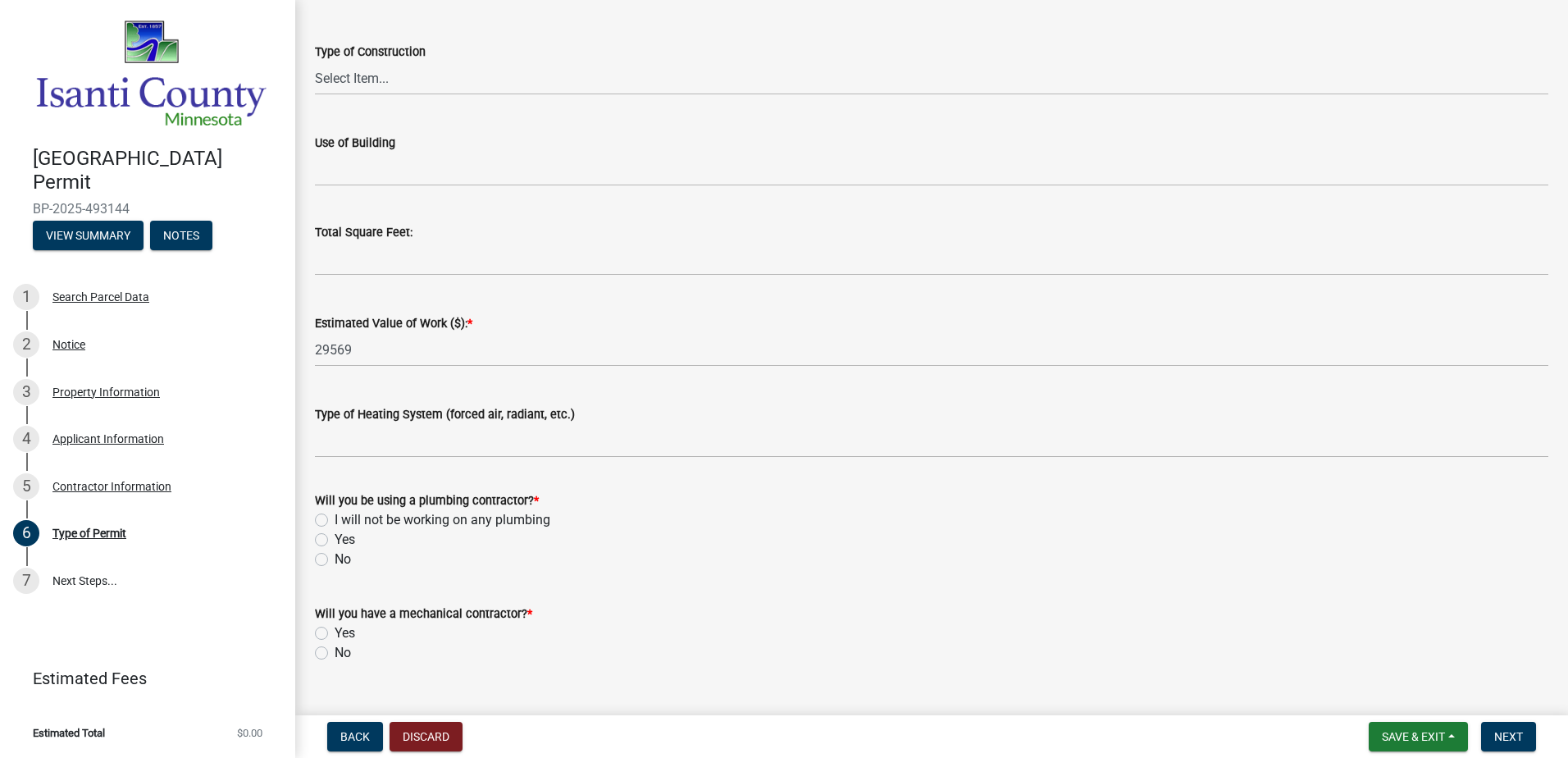
click at [364, 523] on label "I will not be working on any plumbing" at bounding box center [443, 520] width 215 height 20
click at [345, 521] on input "I will not be working on any plumbing" at bounding box center [340, 515] width 11 height 11
radio input "true"
click at [335, 653] on label "No" at bounding box center [343, 653] width 16 height 20
click at [335, 653] on input "No" at bounding box center [340, 648] width 11 height 11
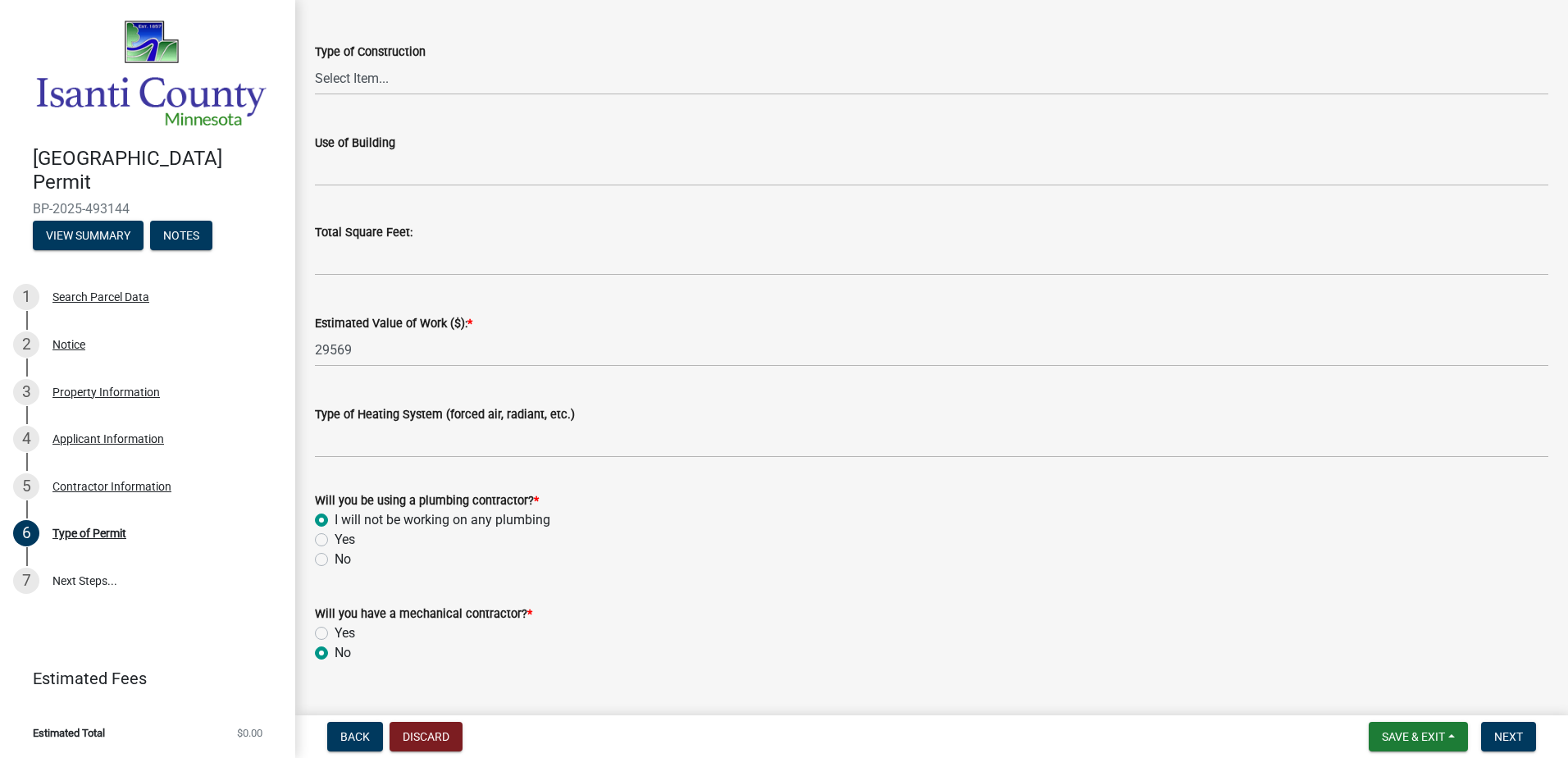
radio input "true"
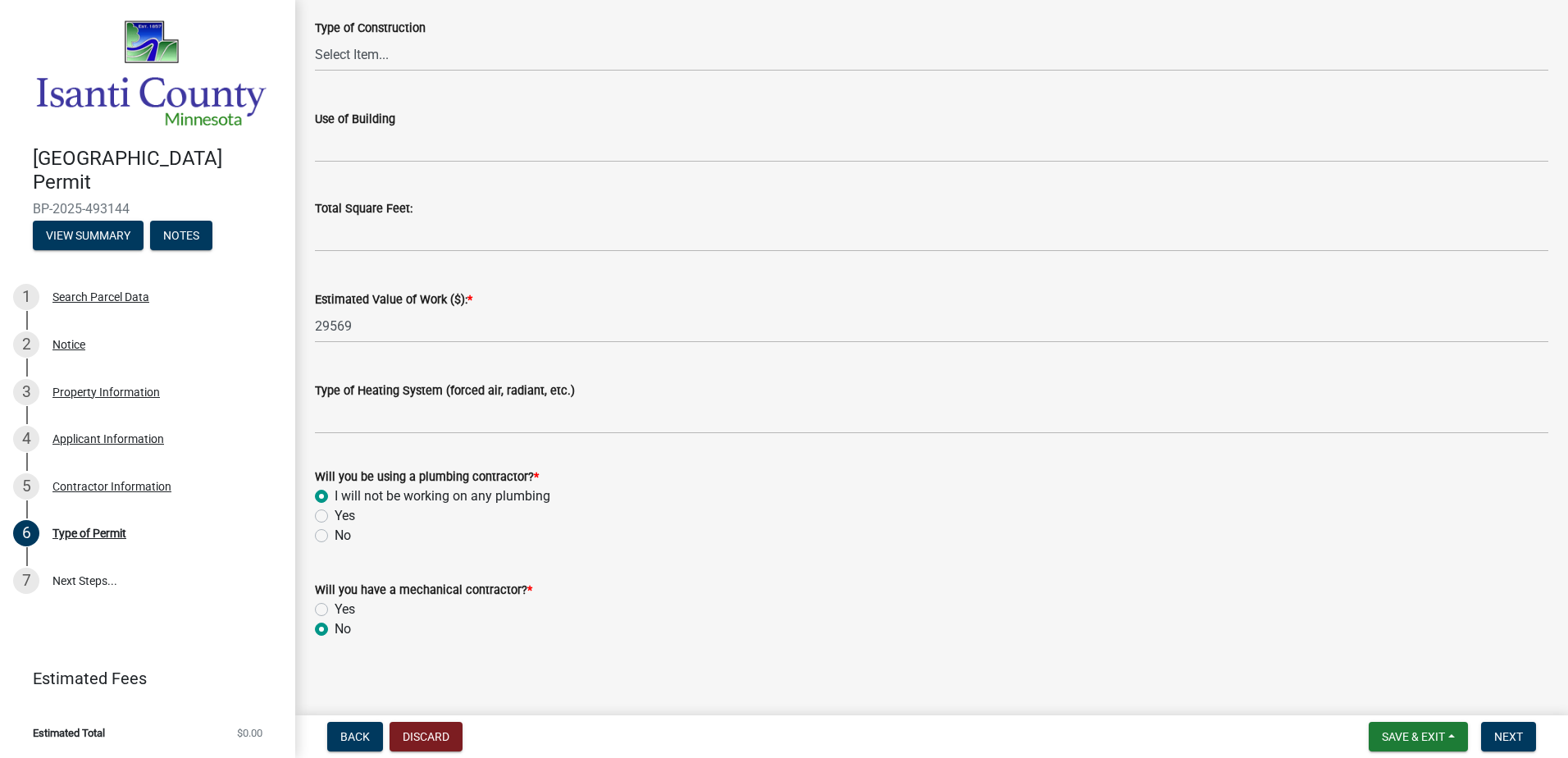
scroll to position [607, 0]
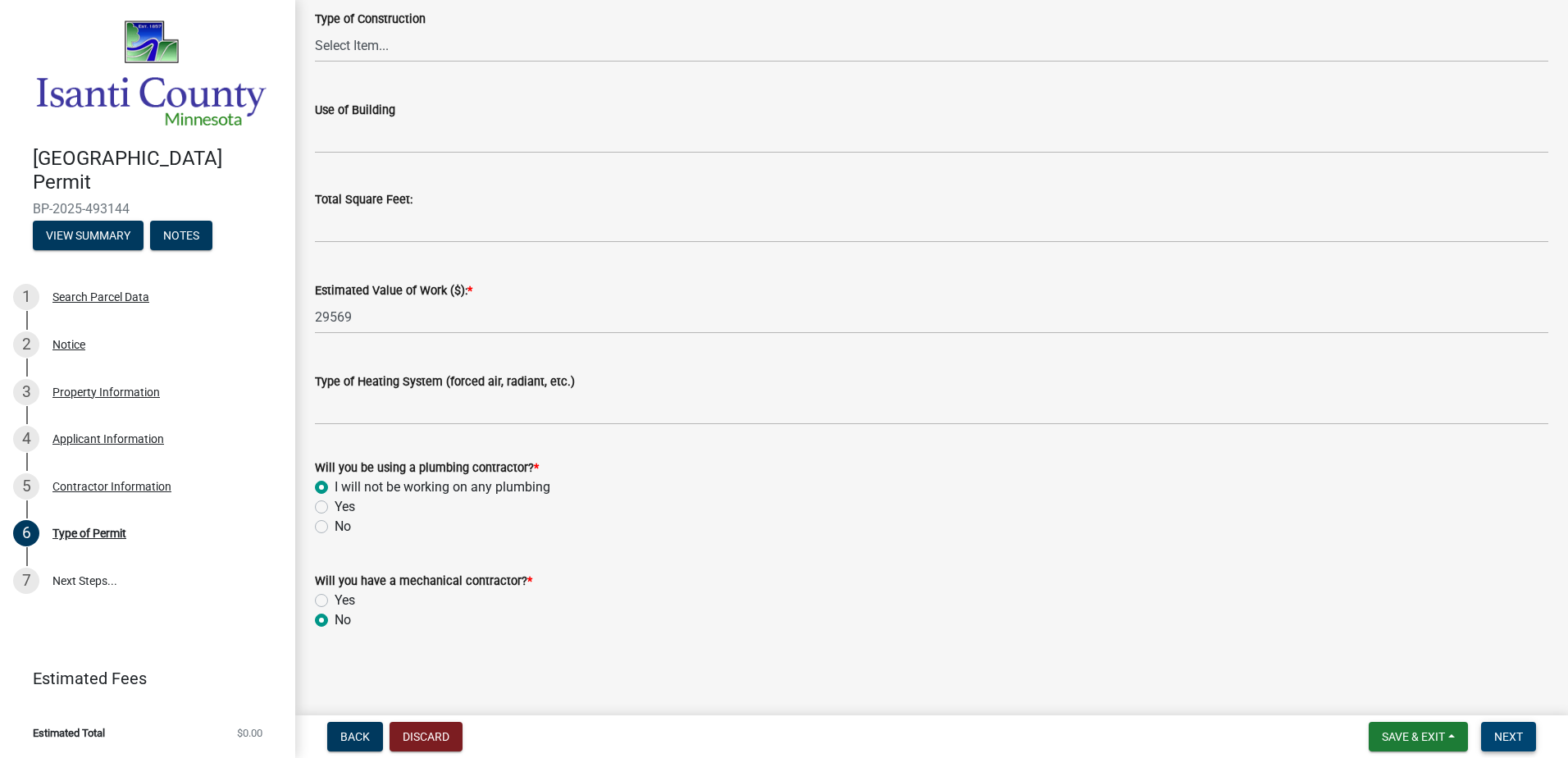
click at [1513, 734] on span "Next" at bounding box center [1508, 736] width 29 height 13
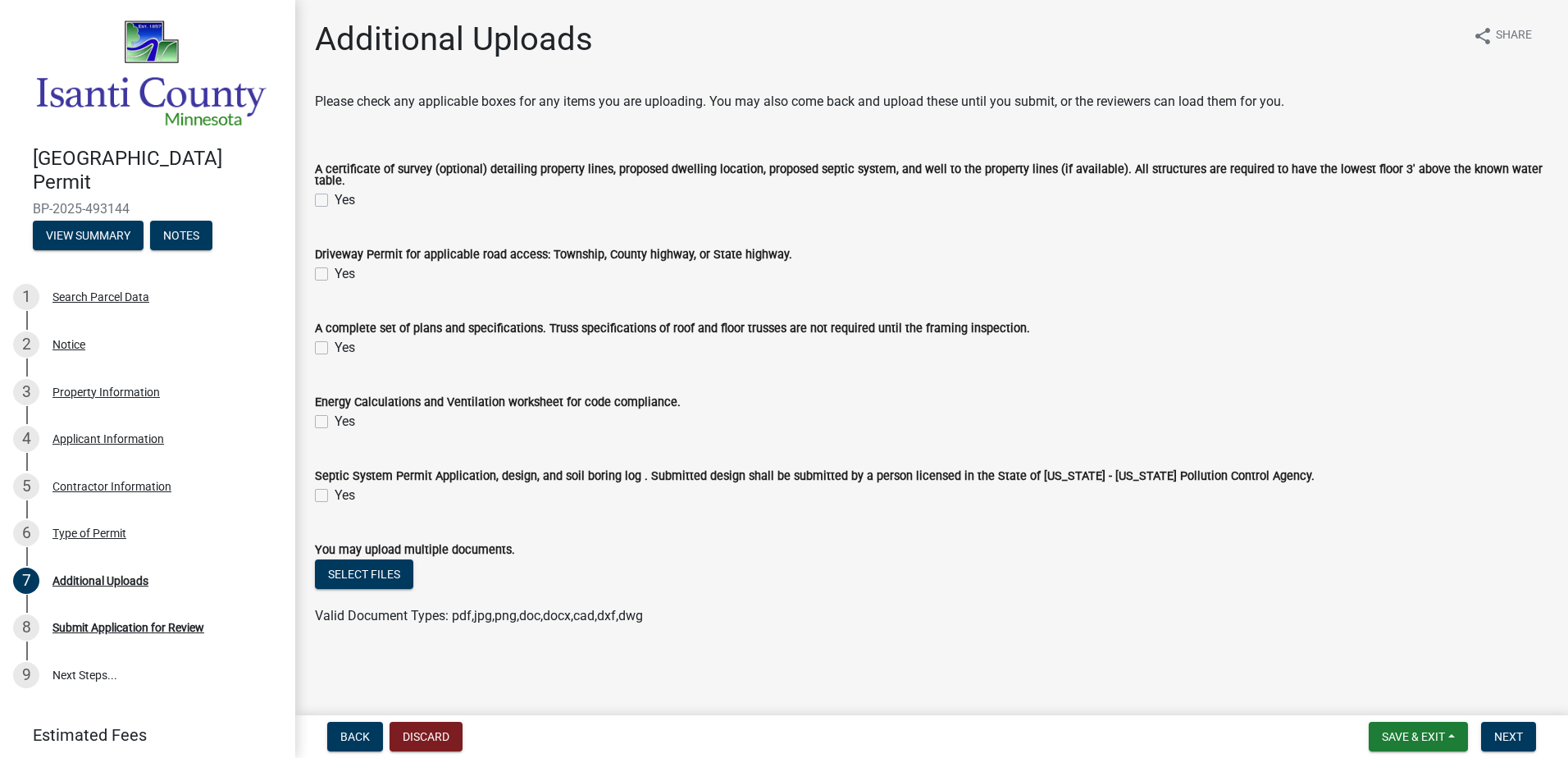
click at [335, 199] on label "Yes" at bounding box center [345, 200] width 21 height 20
click at [335, 199] on input "Yes" at bounding box center [340, 196] width 11 height 11
checkbox input "true"
click at [335, 268] on label "Yes" at bounding box center [345, 274] width 21 height 20
click at [335, 268] on input "Yes" at bounding box center [340, 270] width 11 height 11
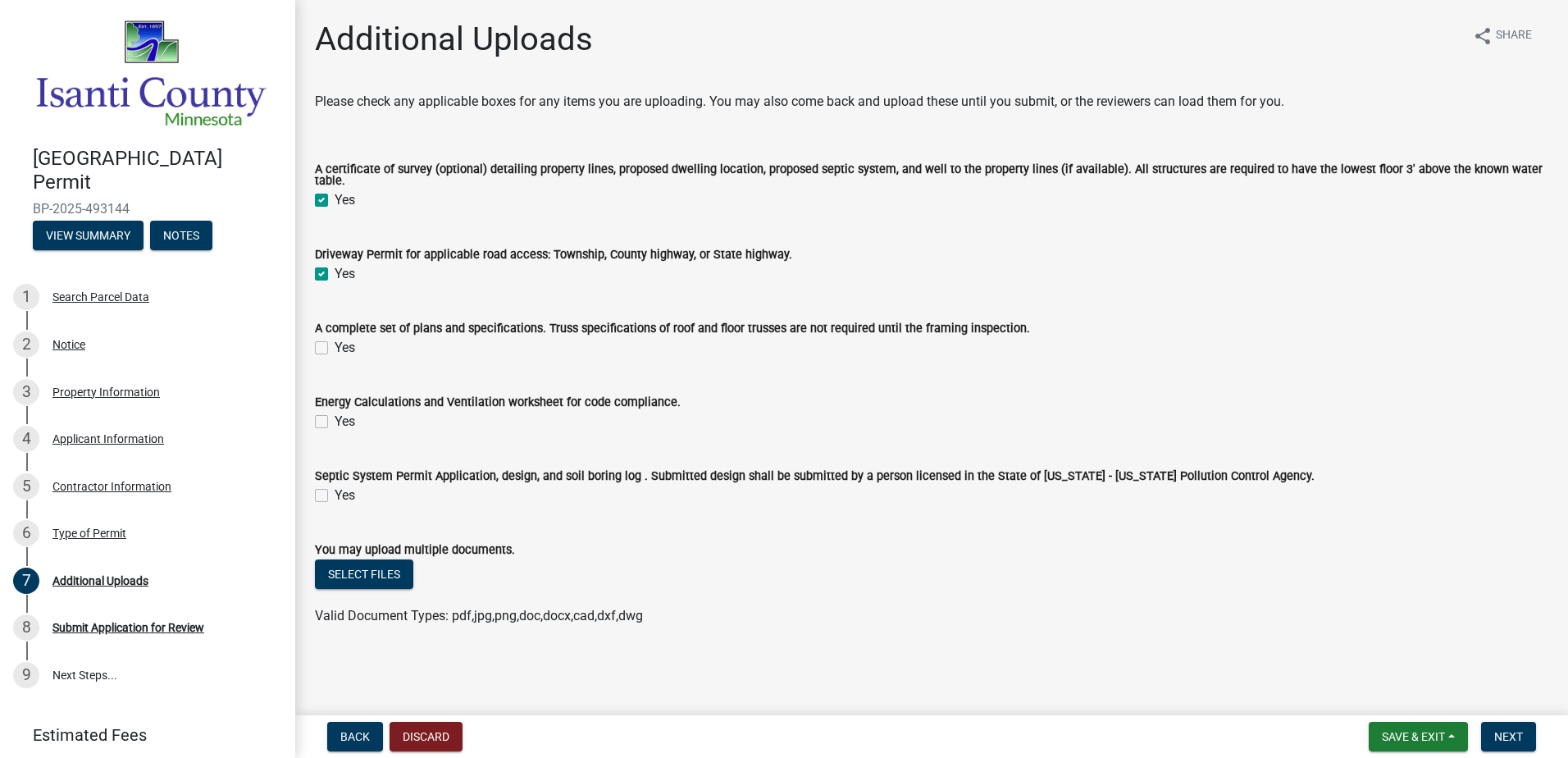
checkbox input "true"
click at [335, 339] on label "Yes" at bounding box center [345, 348] width 21 height 20
click at [335, 339] on input "Yes" at bounding box center [340, 343] width 11 height 11
checkbox input "true"
click at [335, 198] on label "Yes" at bounding box center [345, 200] width 21 height 20
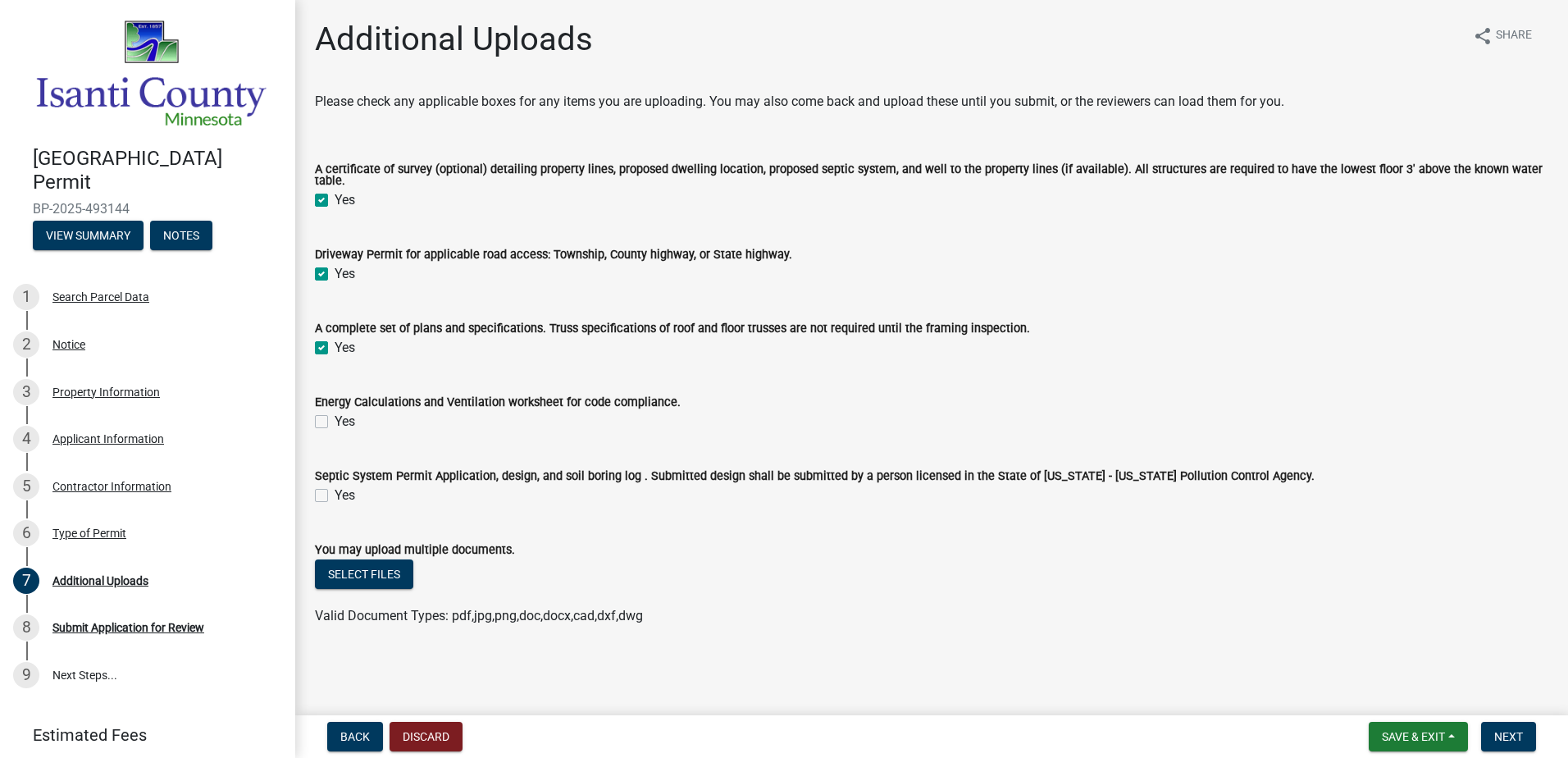
click at [335, 198] on input "Yes" at bounding box center [340, 196] width 11 height 11
checkbox input "false"
click at [335, 265] on label "Yes" at bounding box center [345, 274] width 21 height 20
click at [335, 265] on input "Yes" at bounding box center [340, 270] width 11 height 11
checkbox input "false"
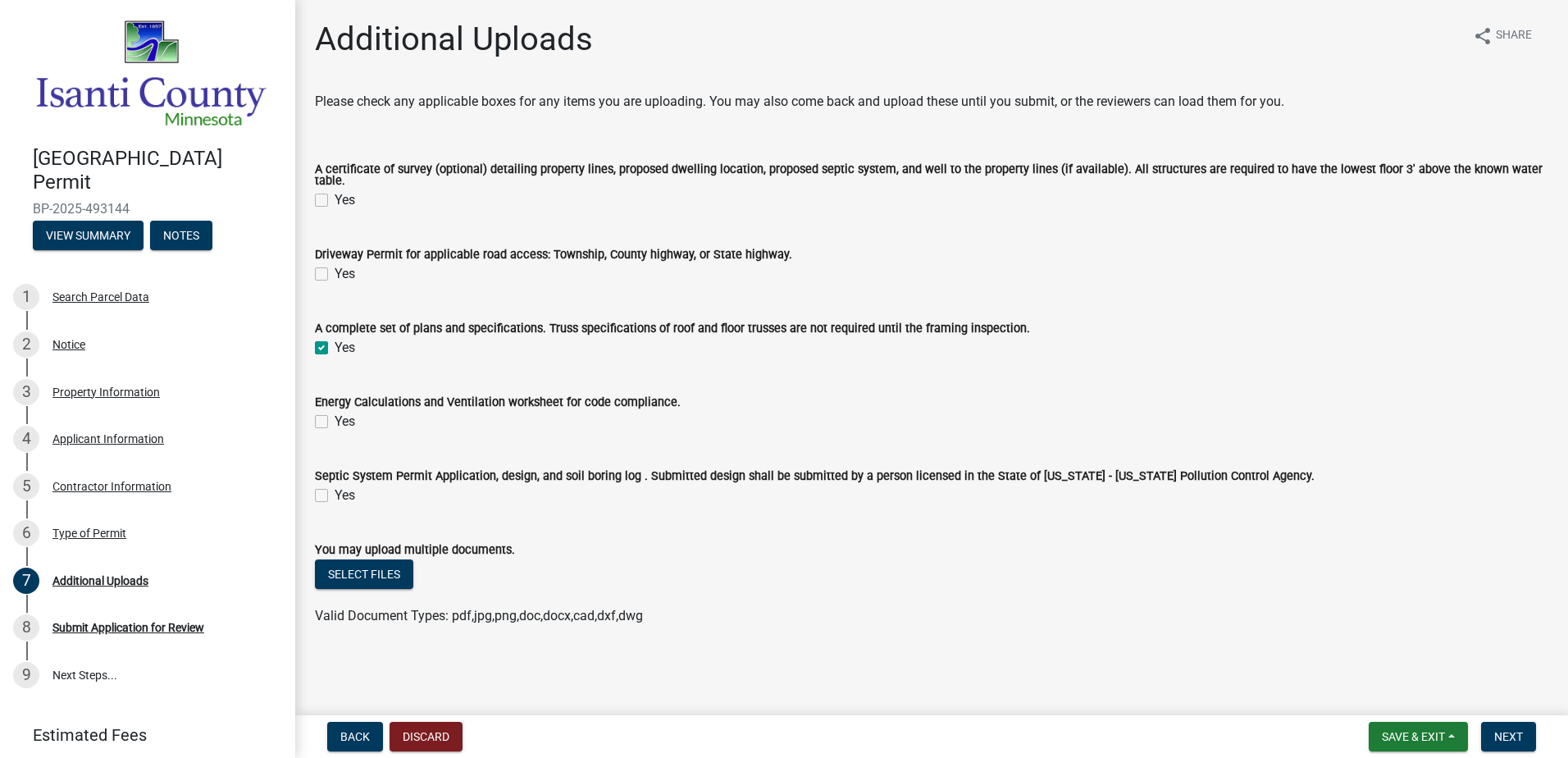
click at [335, 338] on label "Yes" at bounding box center [345, 348] width 21 height 20
click at [335, 338] on input "Yes" at bounding box center [340, 343] width 11 height 11
checkbox input "false"
click at [1518, 730] on span "Next" at bounding box center [1508, 736] width 29 height 13
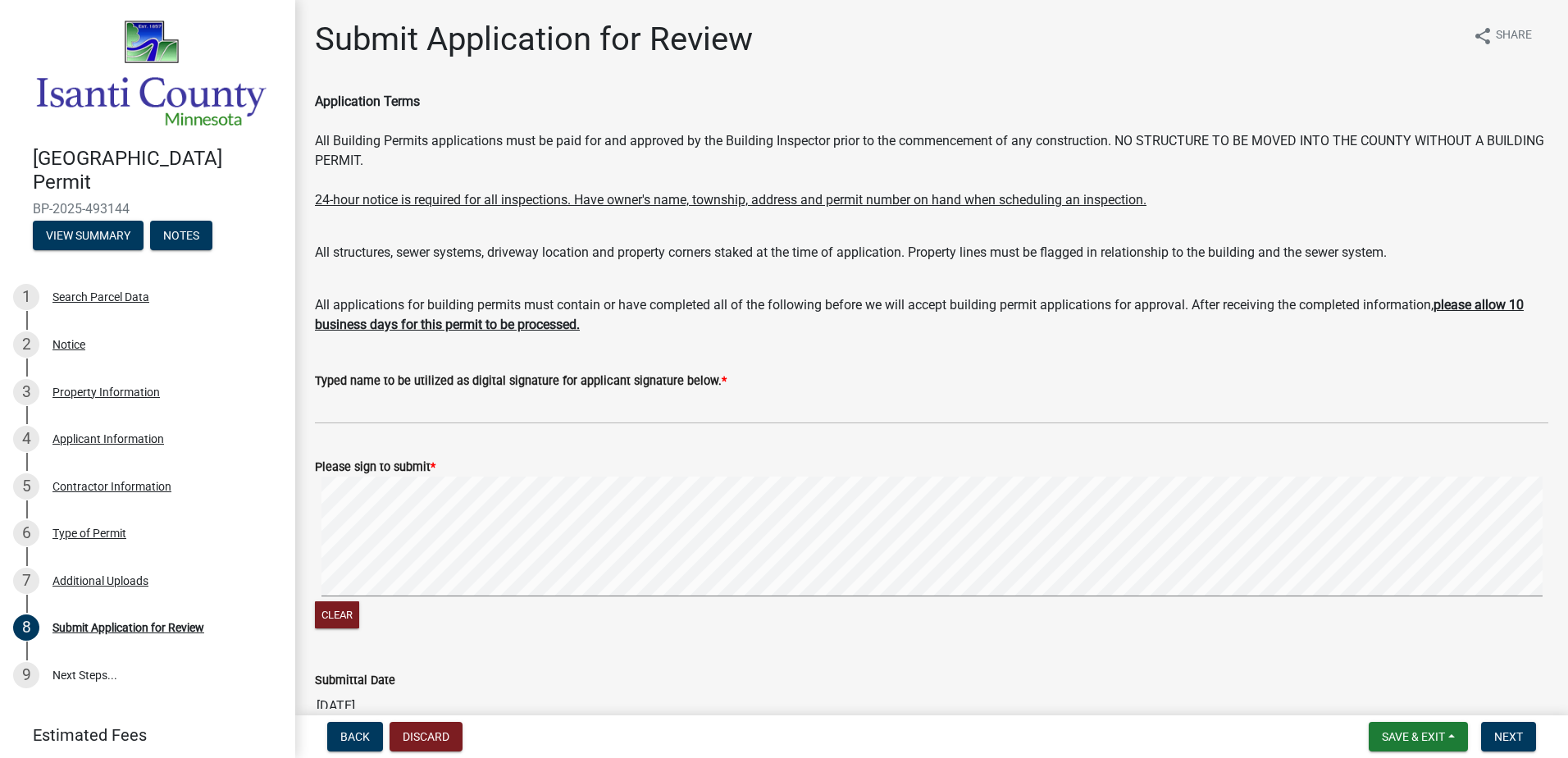
click at [585, 566] on form "Please sign to submit * Clear" at bounding box center [932, 535] width 1233 height 196
click at [1515, 724] on button "Next" at bounding box center [1508, 736] width 55 height 30
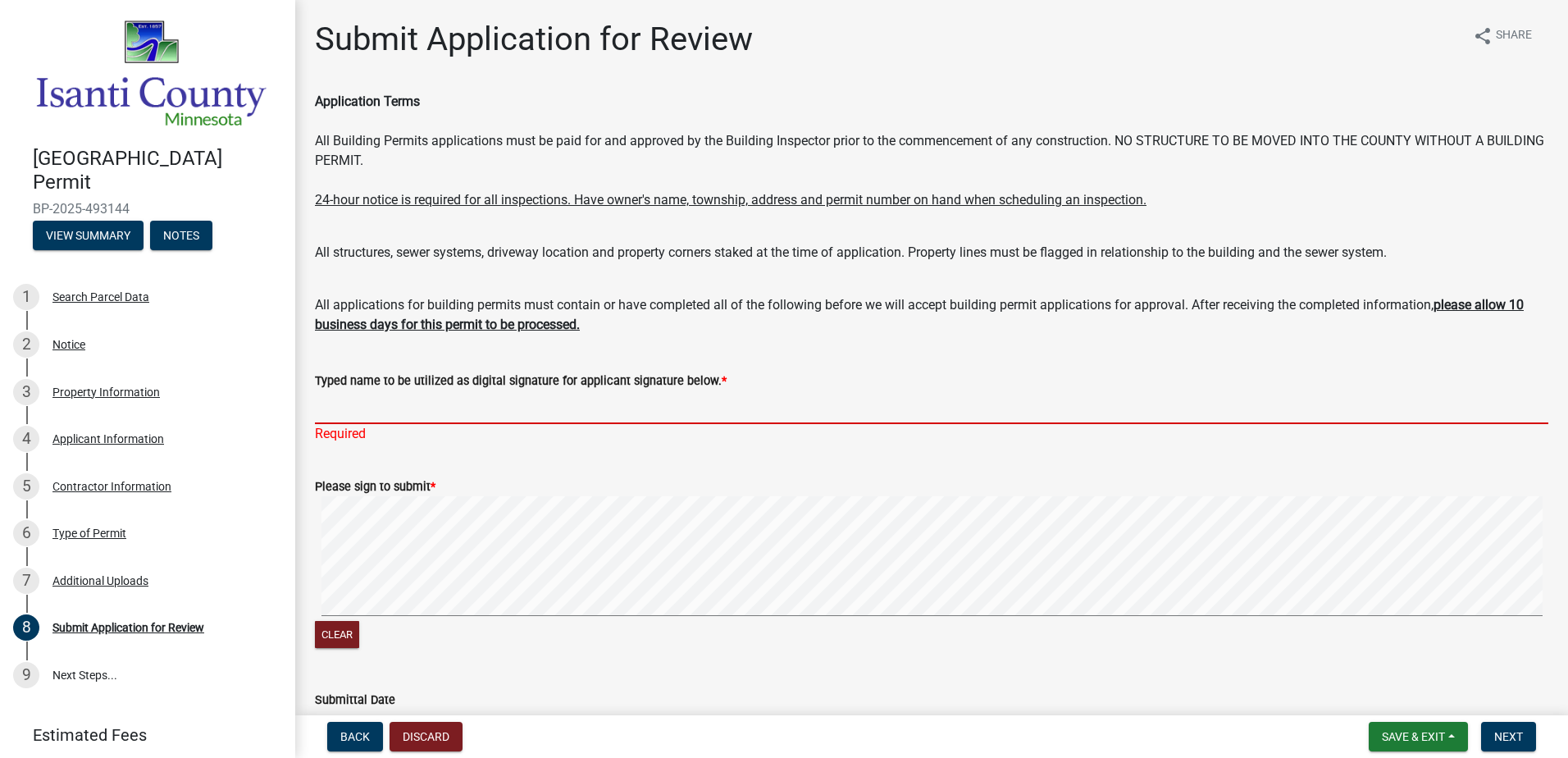
click at [612, 414] on input "Typed name to be utilized as digital signature for applicant signature below. *" at bounding box center [932, 407] width 1233 height 34
type input "[PERSON_NAME]"
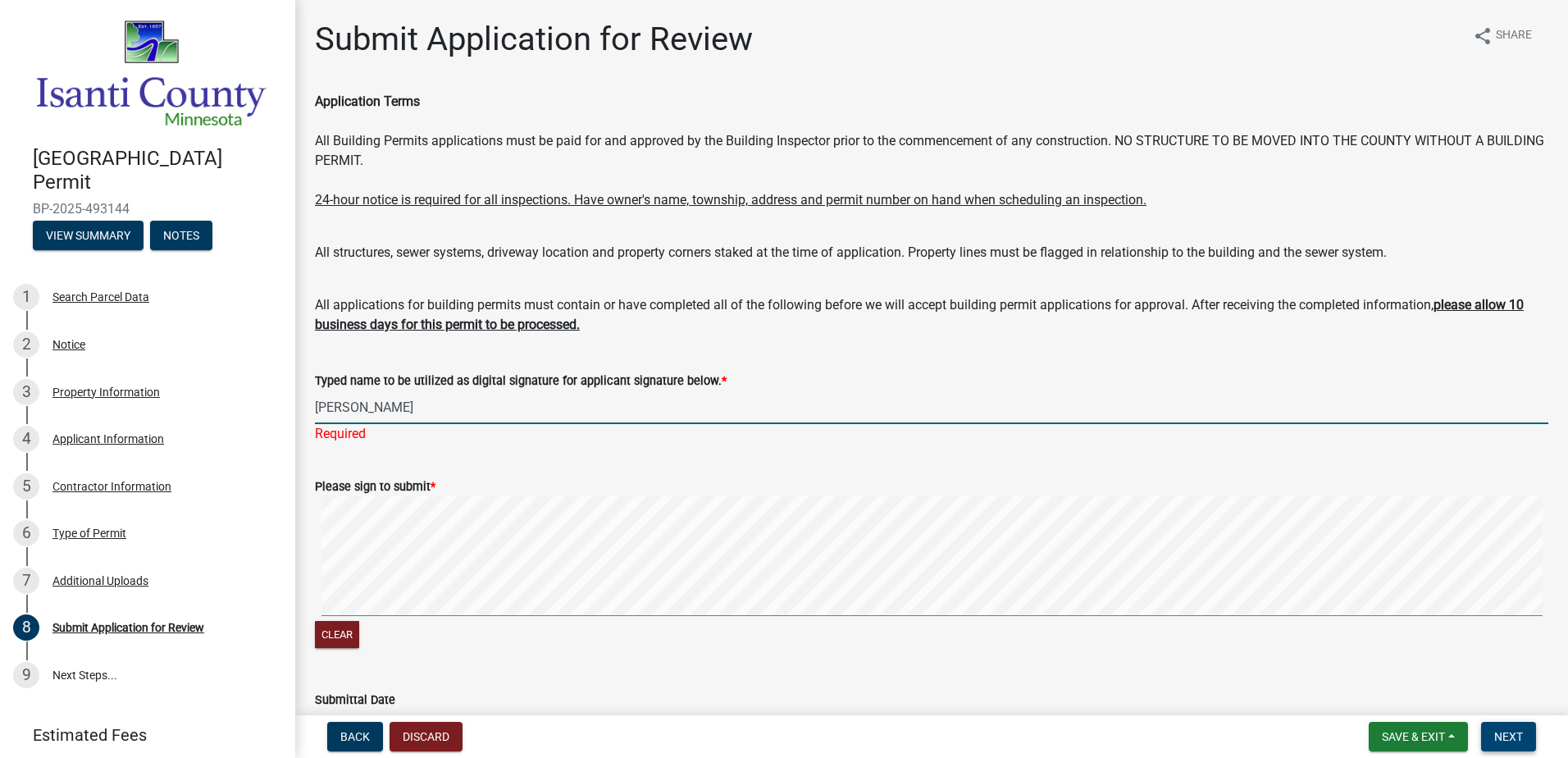
click at [1512, 724] on button "Next" at bounding box center [1508, 736] width 55 height 30
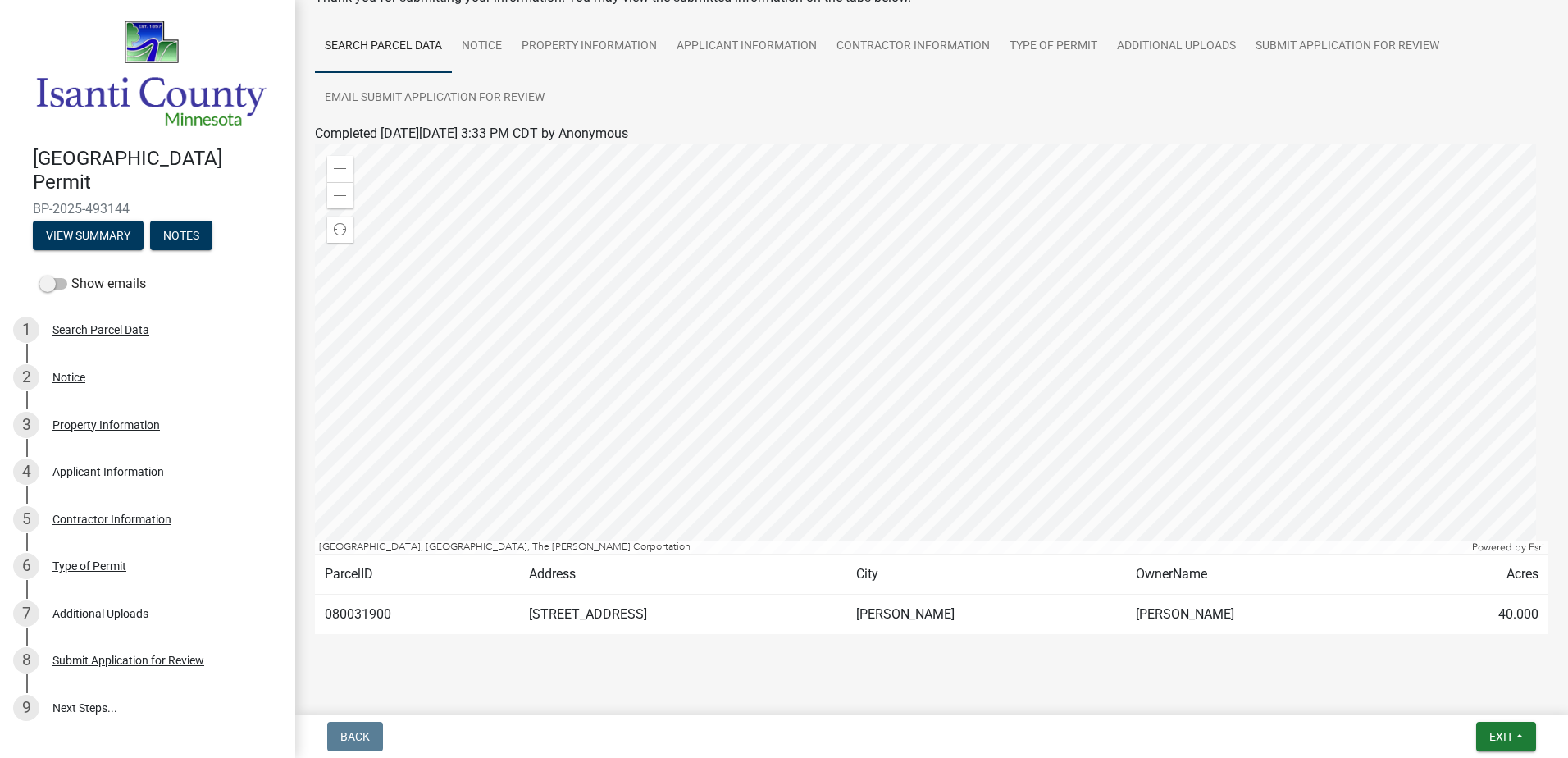
scroll to position [126, 0]
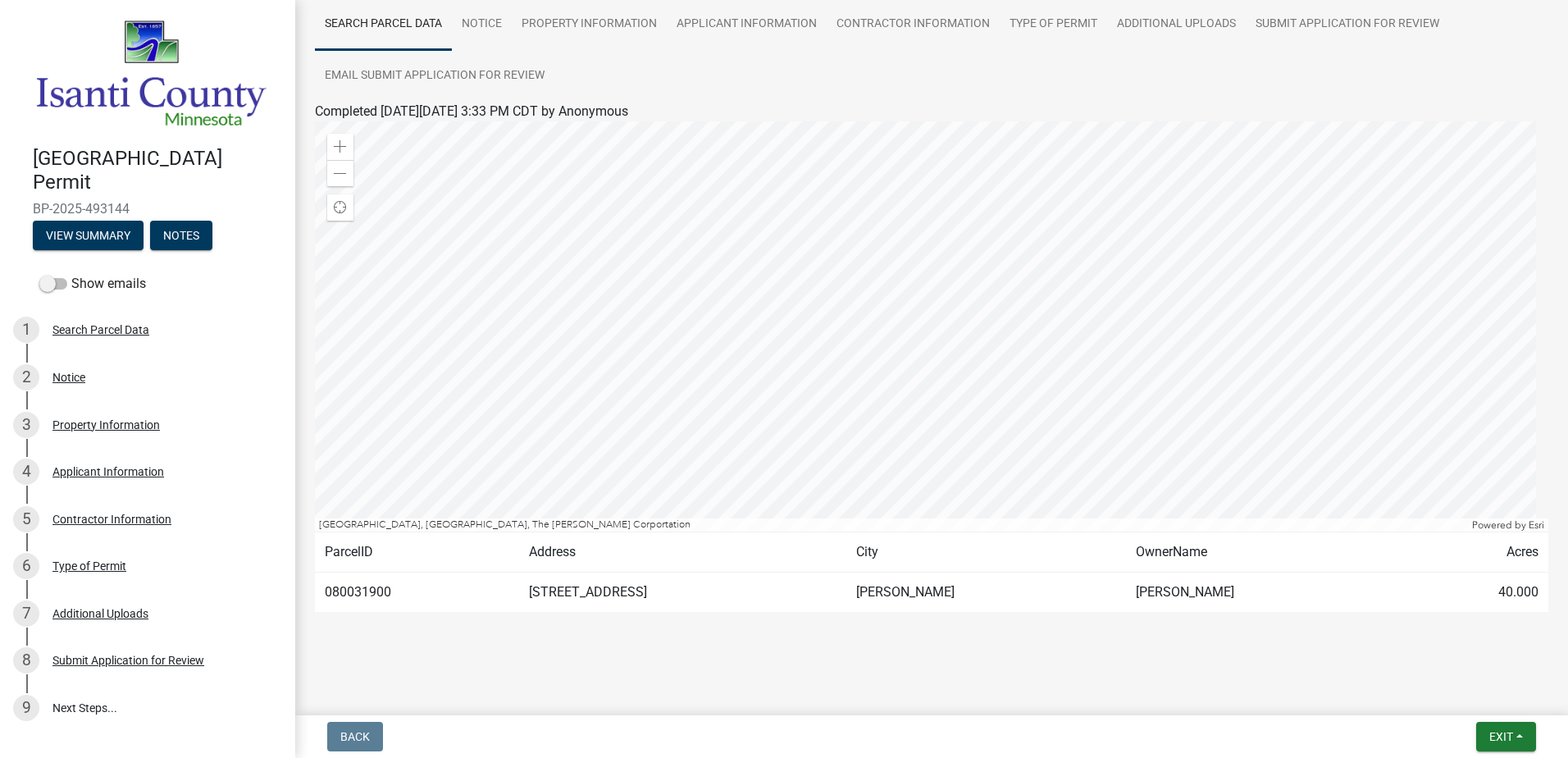
click at [1051, 595] on td "[PERSON_NAME]" at bounding box center [987, 592] width 281 height 40
click at [1173, 584] on td "[PERSON_NAME]" at bounding box center [1267, 592] width 281 height 40
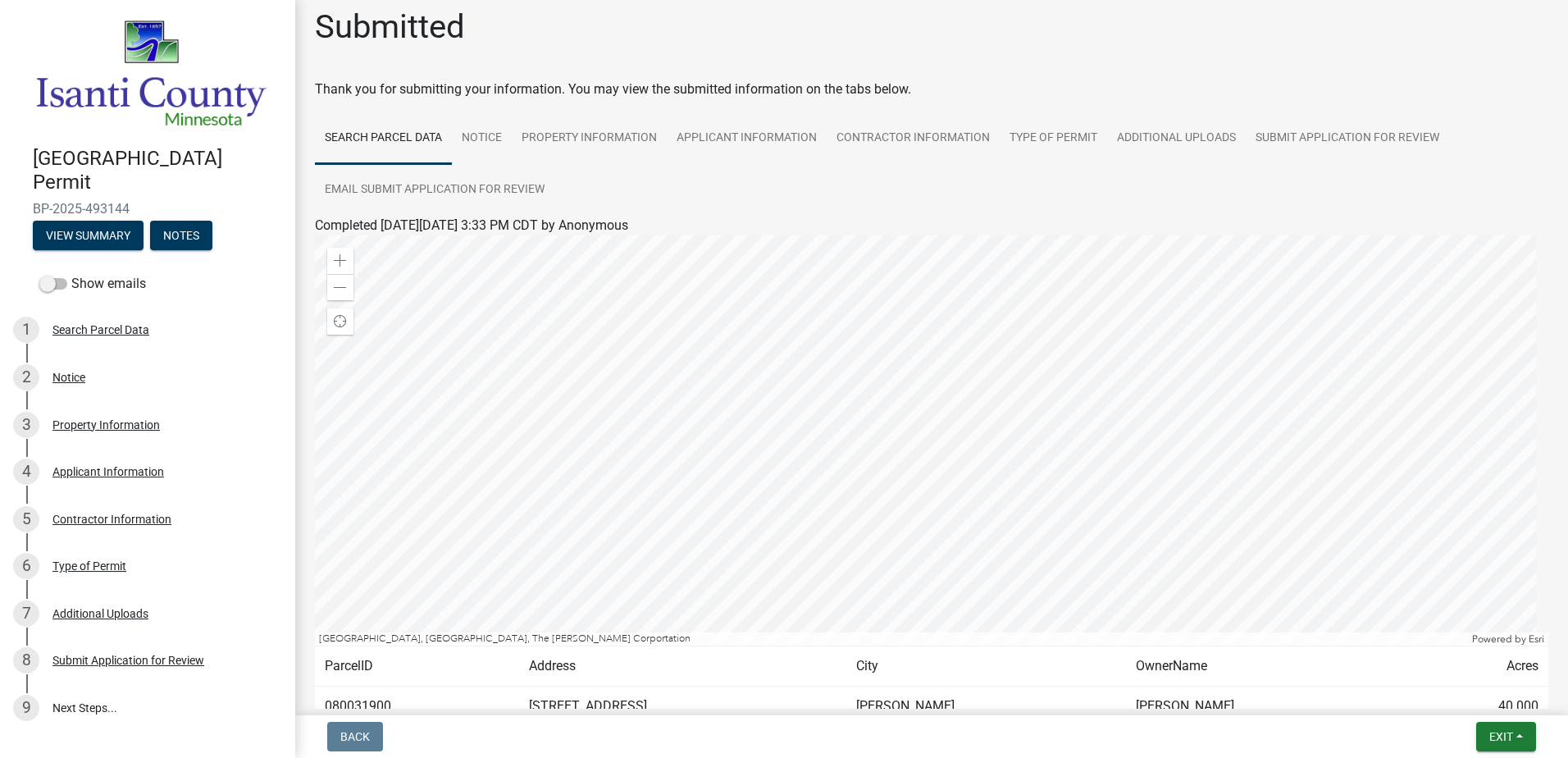
scroll to position [0, 0]
